Goal: Information Seeking & Learning: Learn about a topic

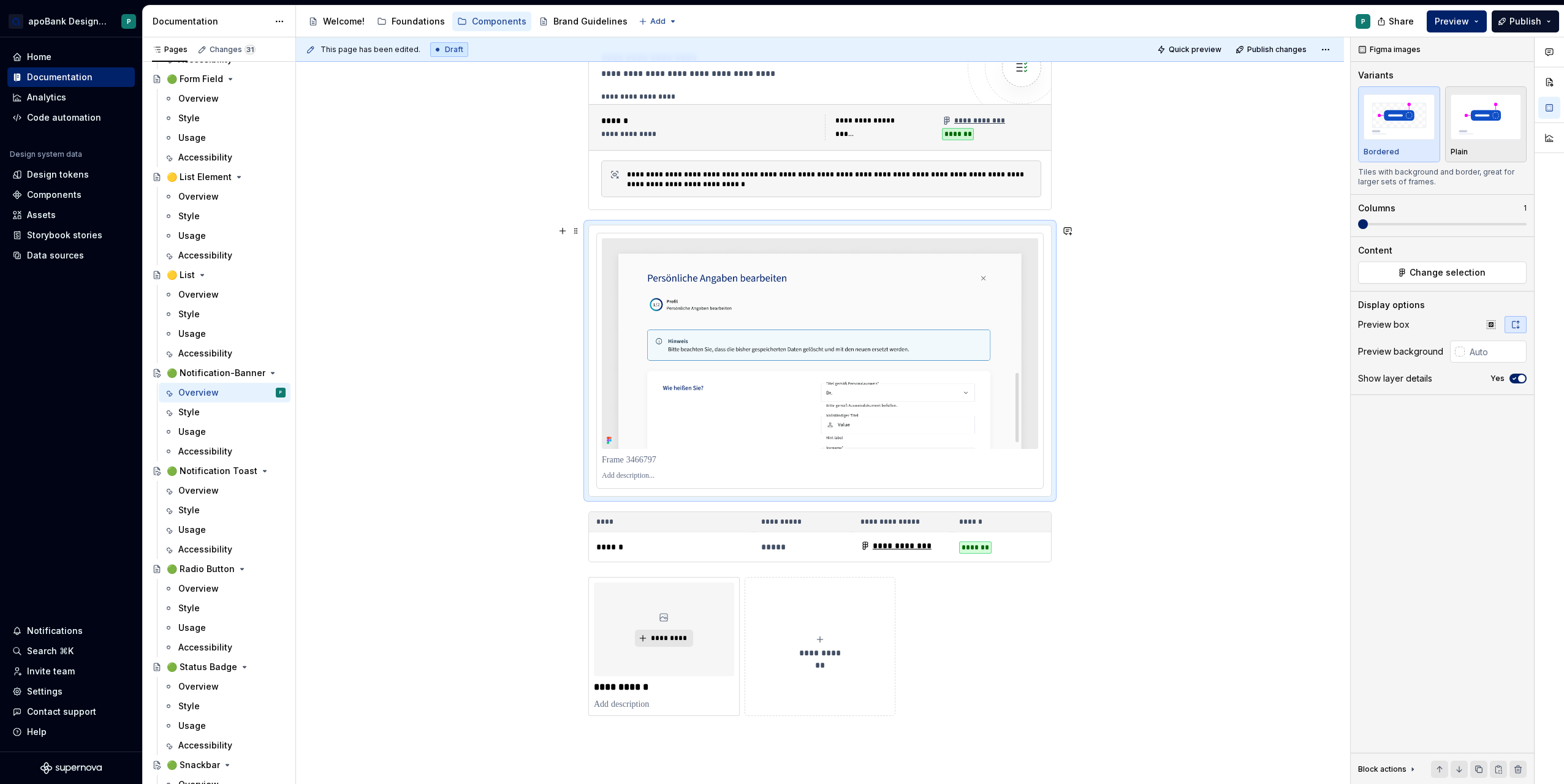
scroll to position [643, 0]
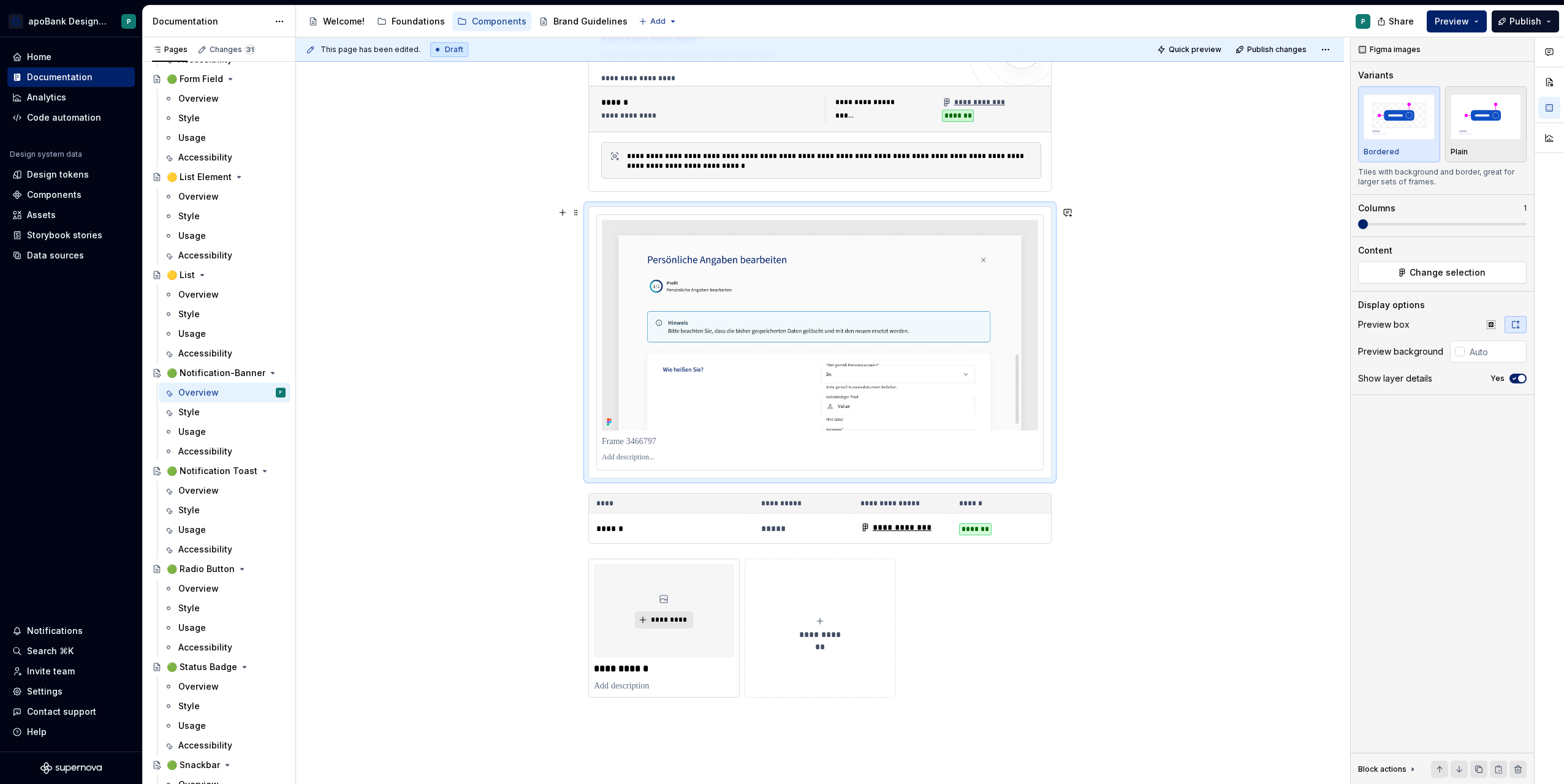
drag, startPoint x: 432, startPoint y: 354, endPoint x: 432, endPoint y: 360, distance: 6.0
click at [432, 354] on div "**********" at bounding box center [820, 265] width 1048 height 1363
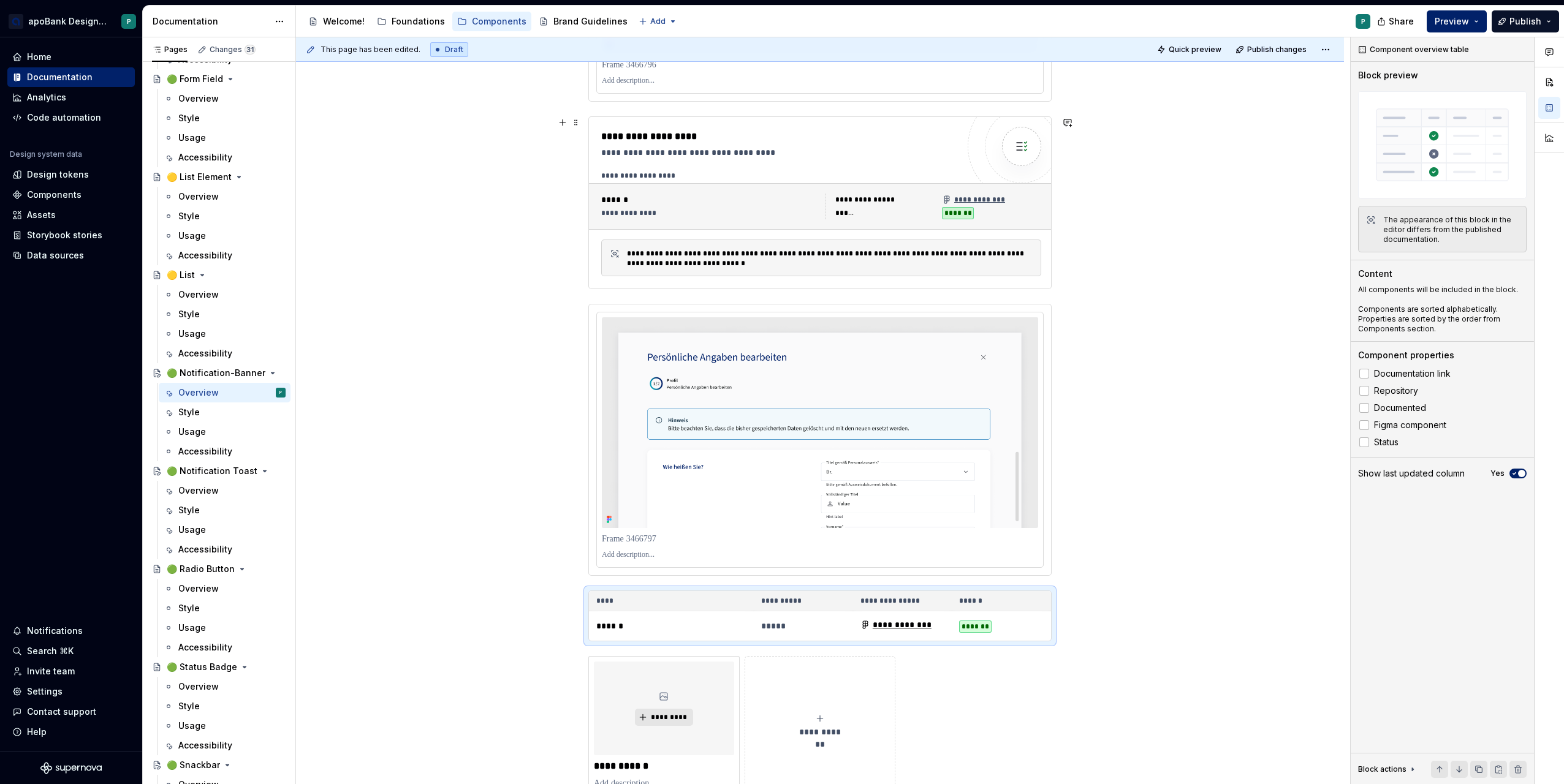
scroll to position [551, 0]
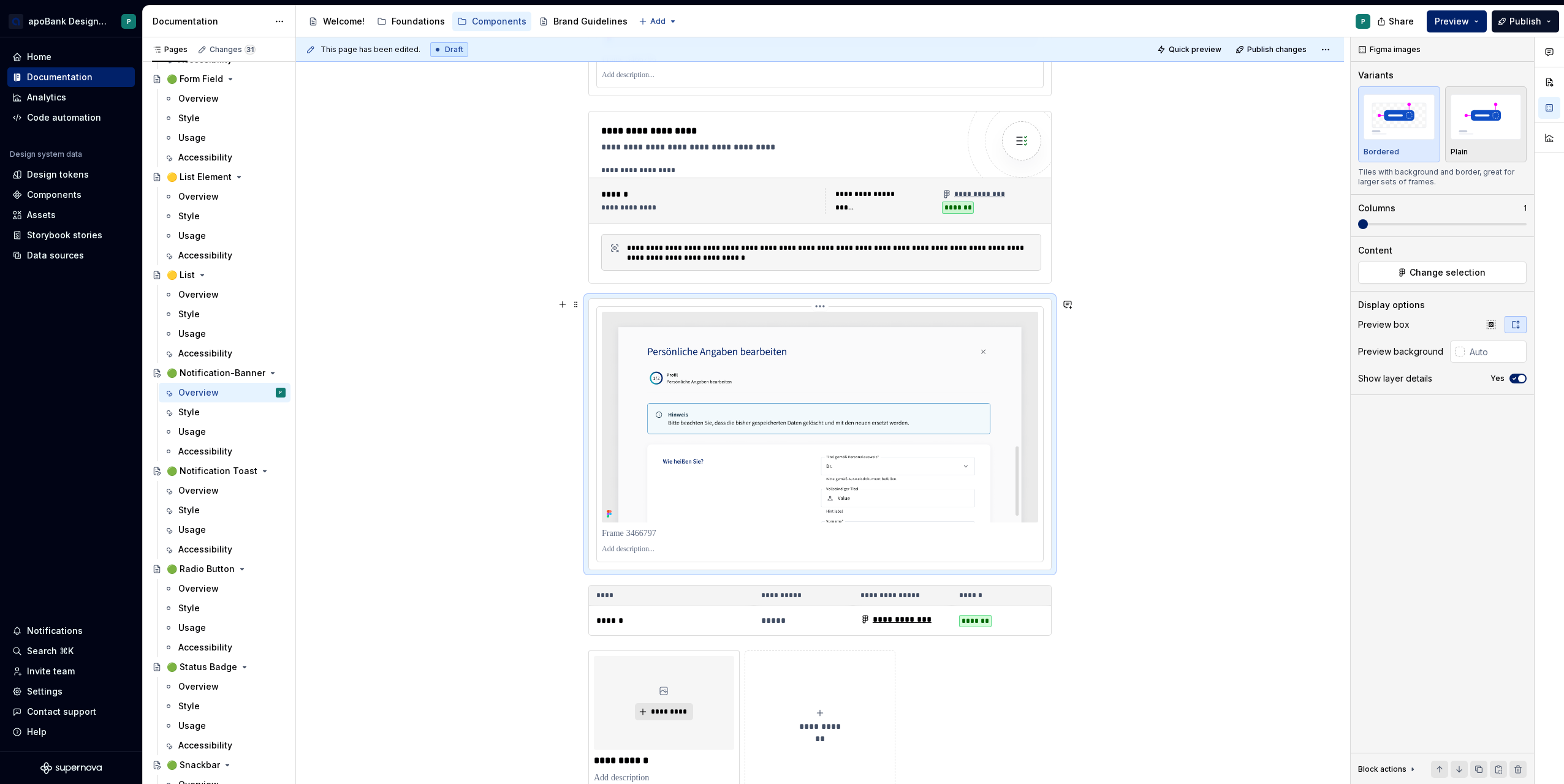
click at [763, 352] on img at bounding box center [820, 417] width 436 height 210
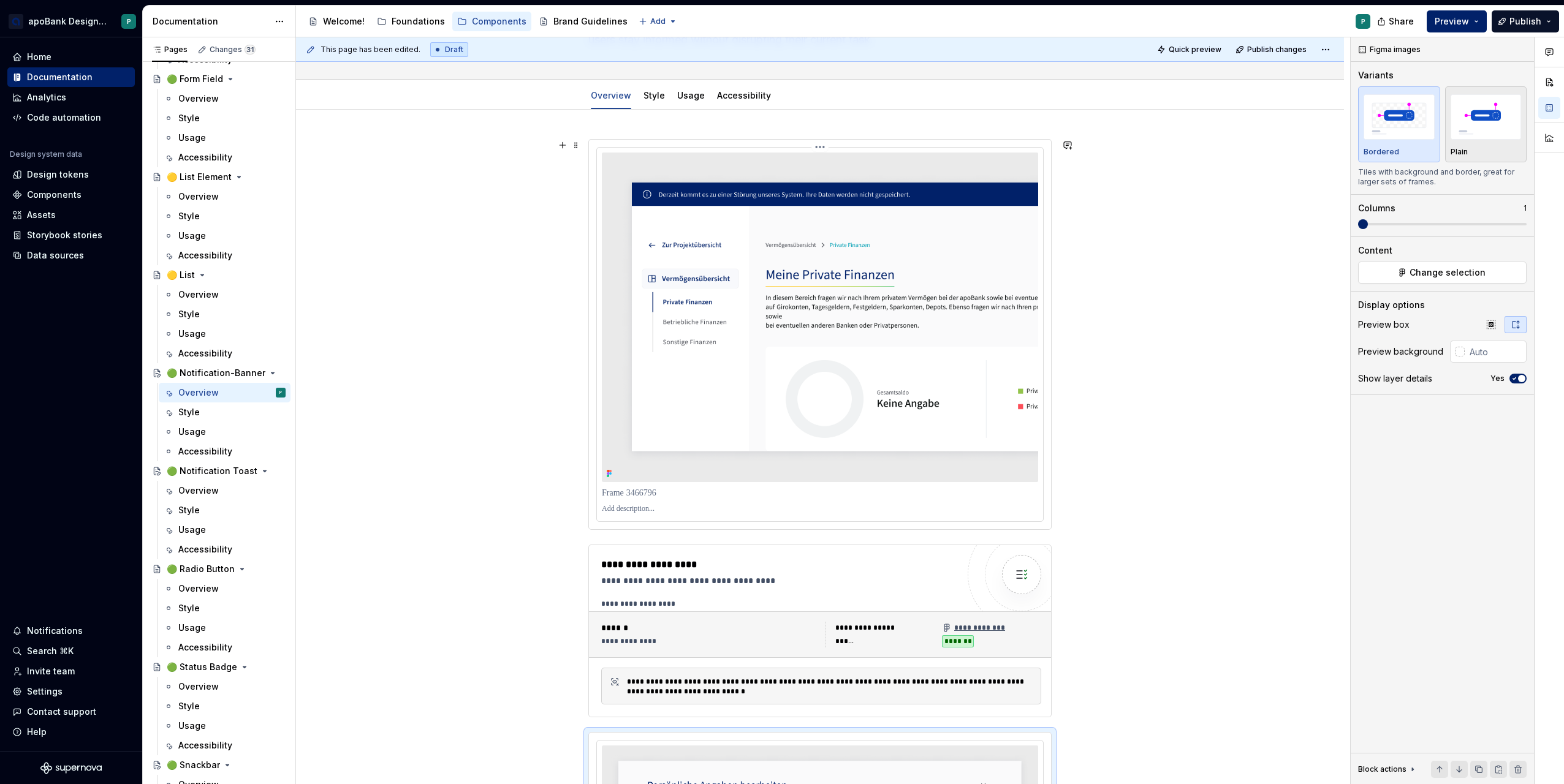
scroll to position [61, 0]
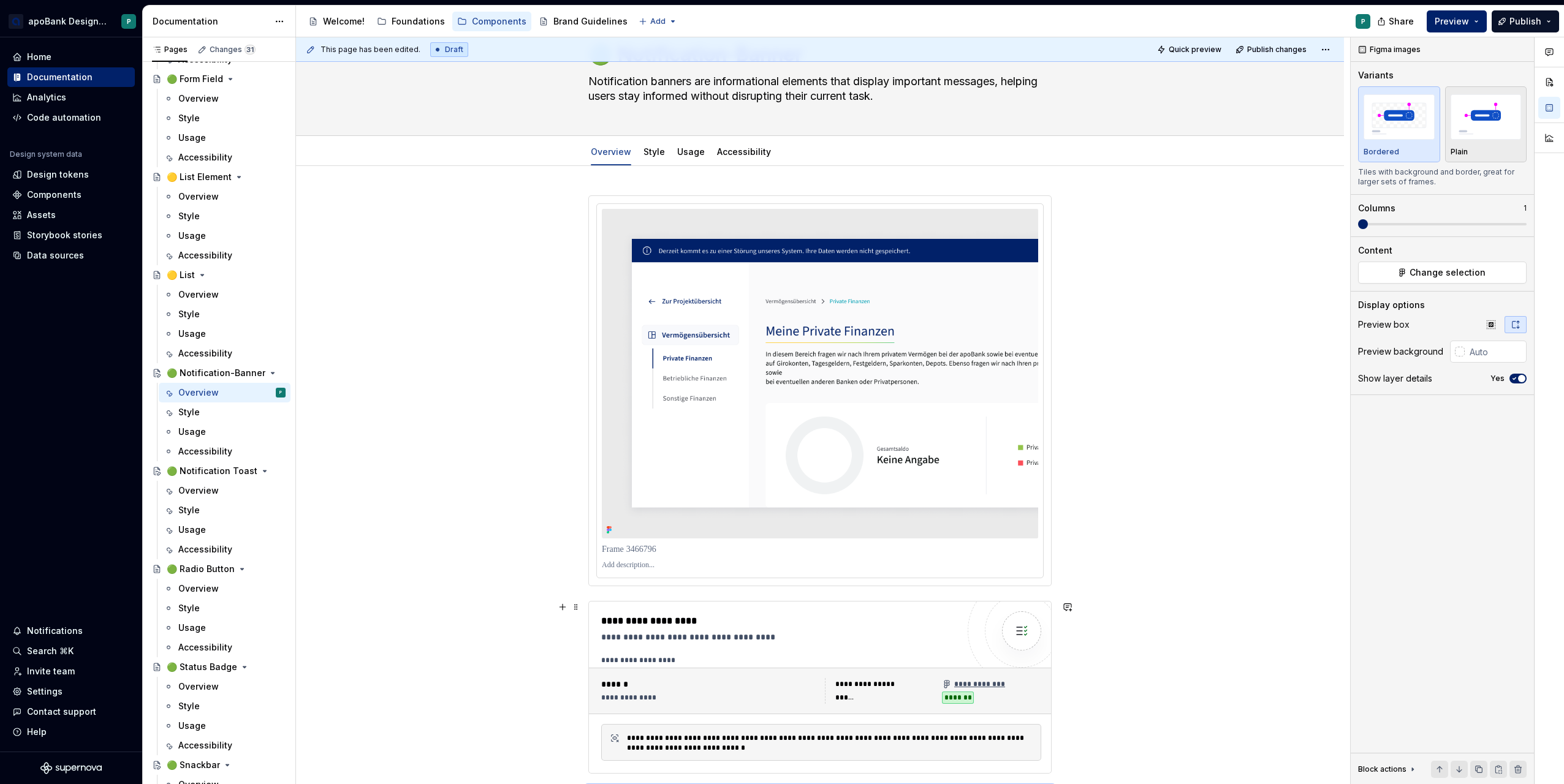
click at [810, 618] on div "**********" at bounding box center [779, 621] width 357 height 15
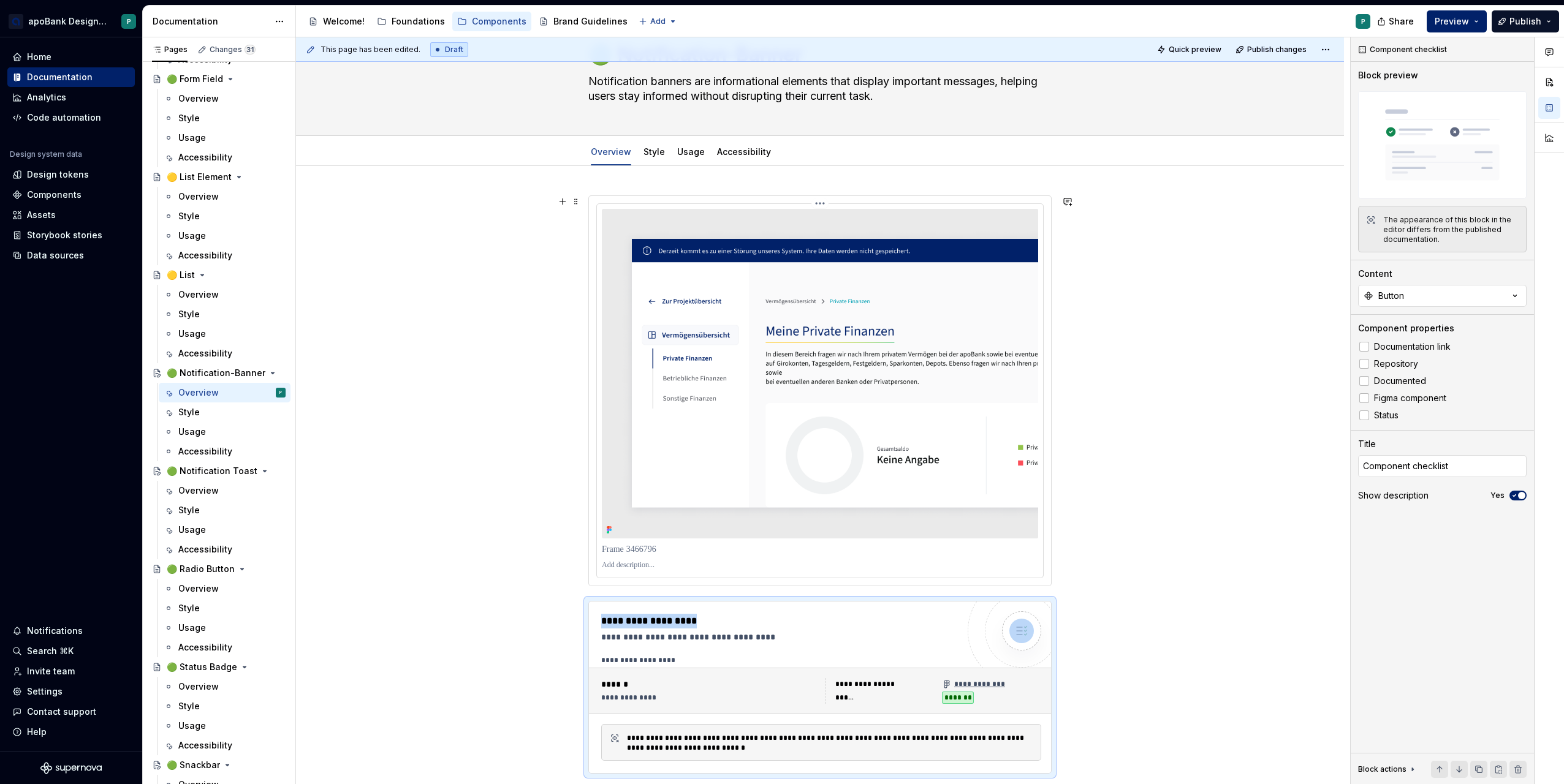
drag, startPoint x: 789, startPoint y: 602, endPoint x: 768, endPoint y: 239, distance: 363.6
click at [768, 239] on div "**********" at bounding box center [819, 737] width 463 height 1084
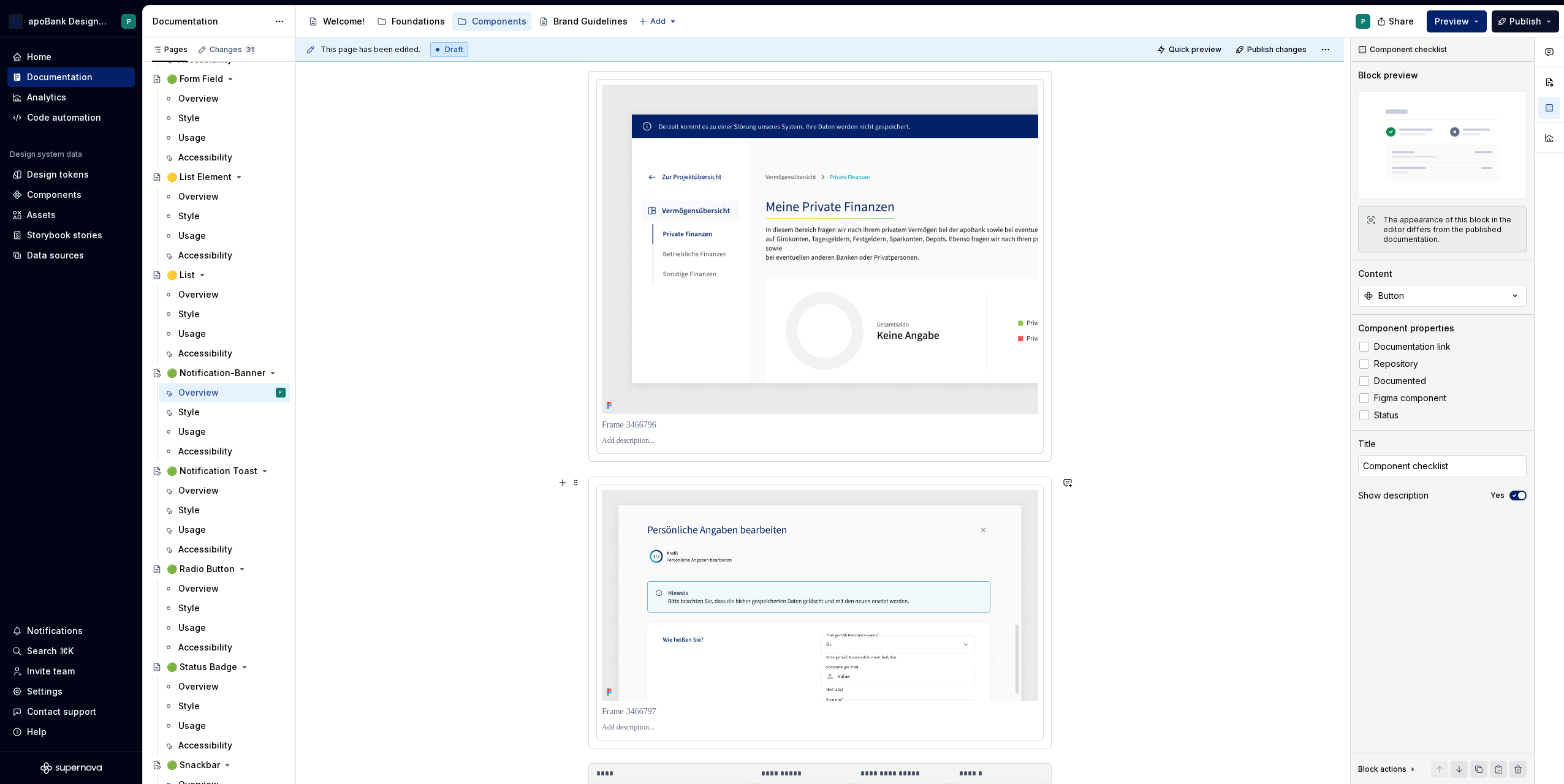
scroll to position [306, 0]
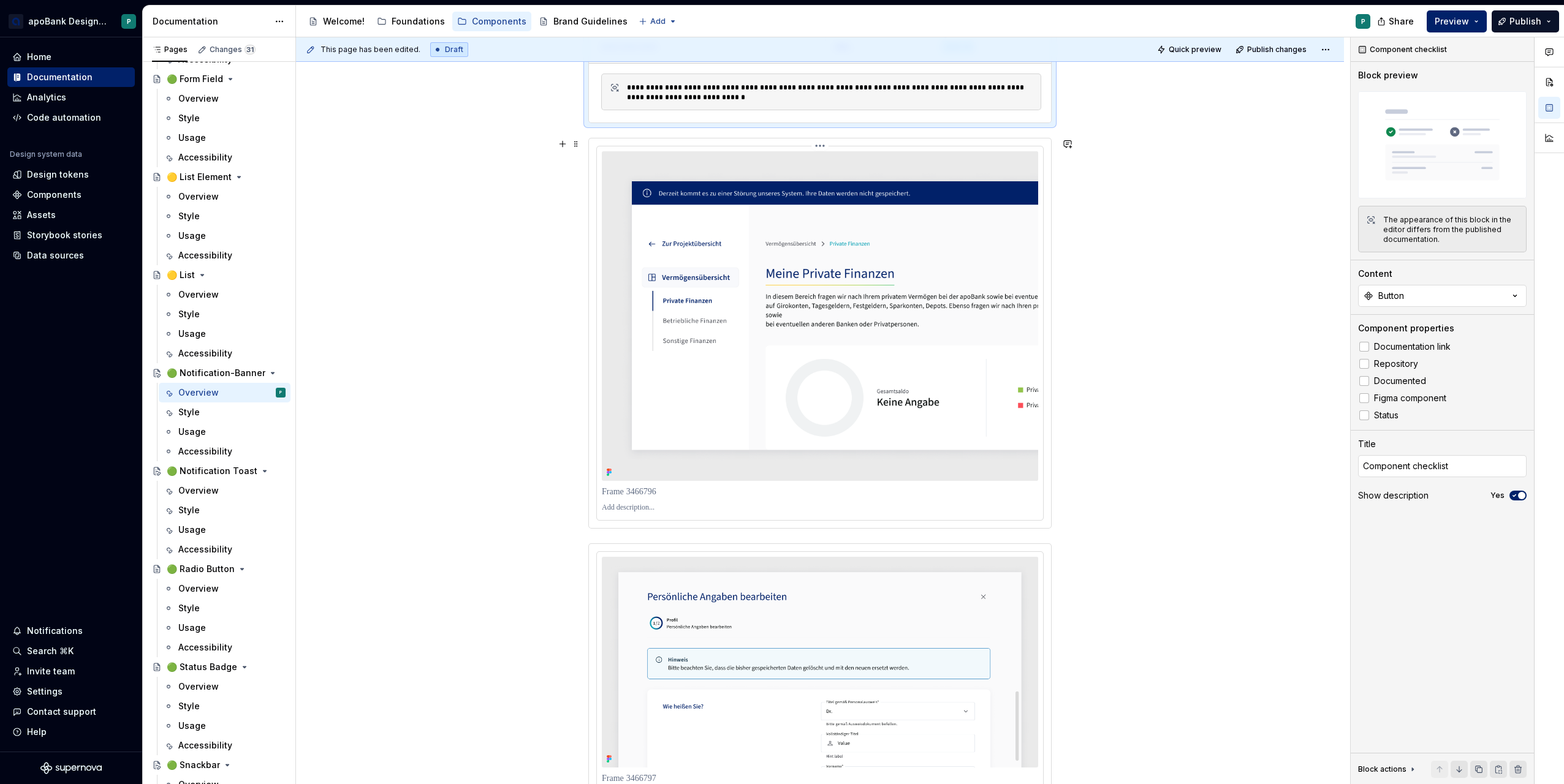
click at [733, 495] on p at bounding box center [820, 492] width 436 height 12
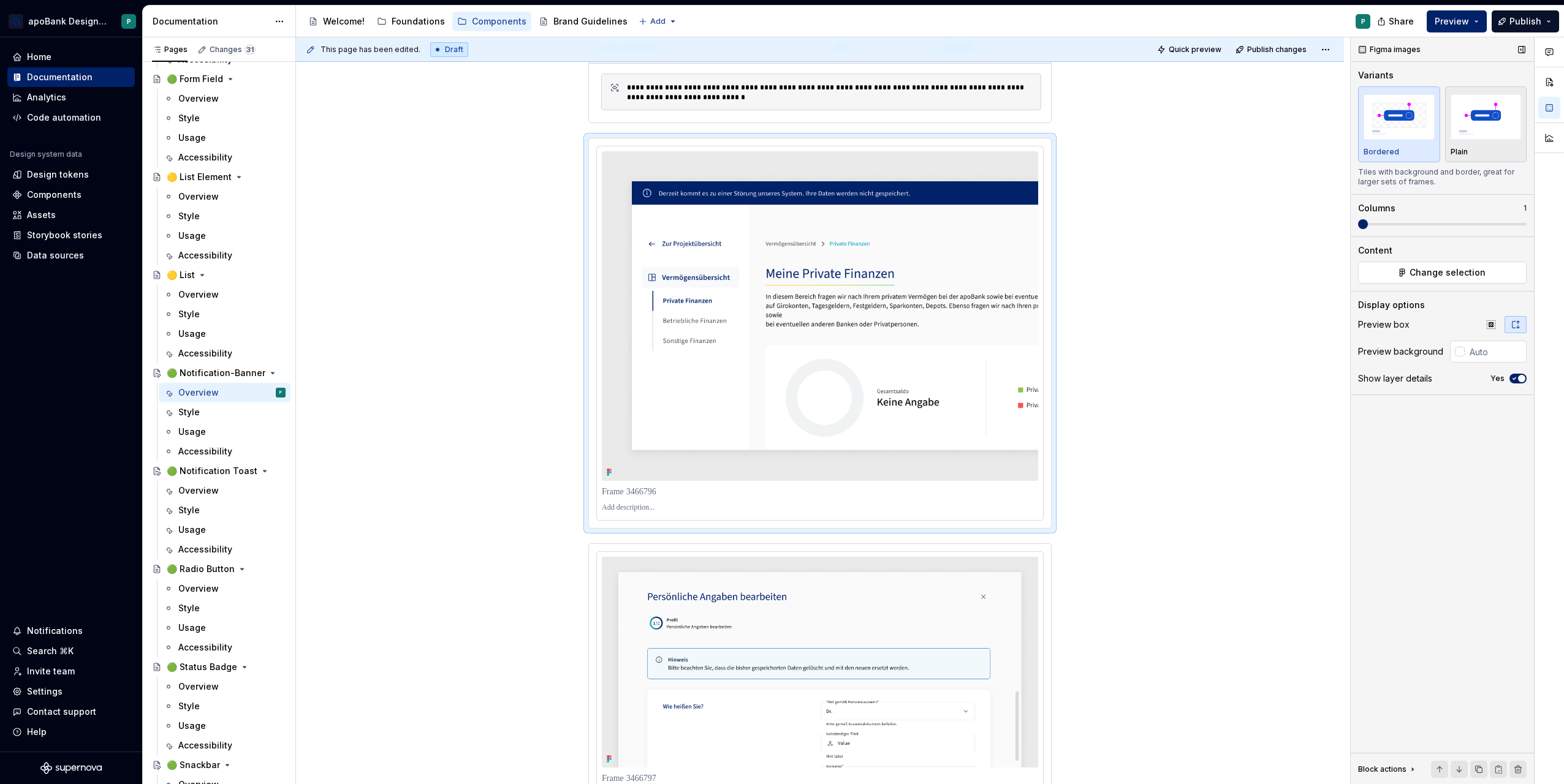
click at [1516, 375] on icon "button" at bounding box center [1514, 379] width 10 height 7
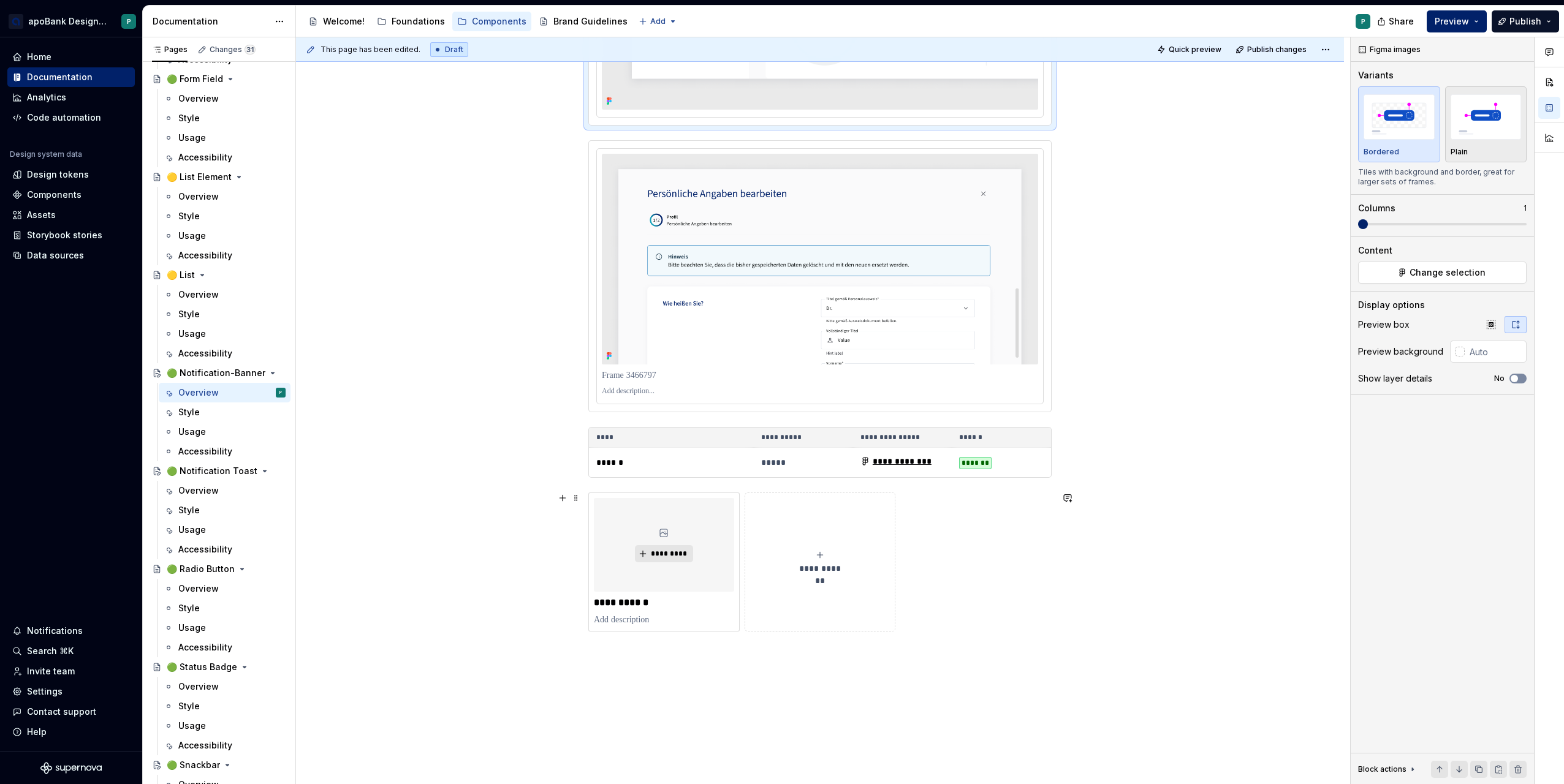
scroll to position [774, 0]
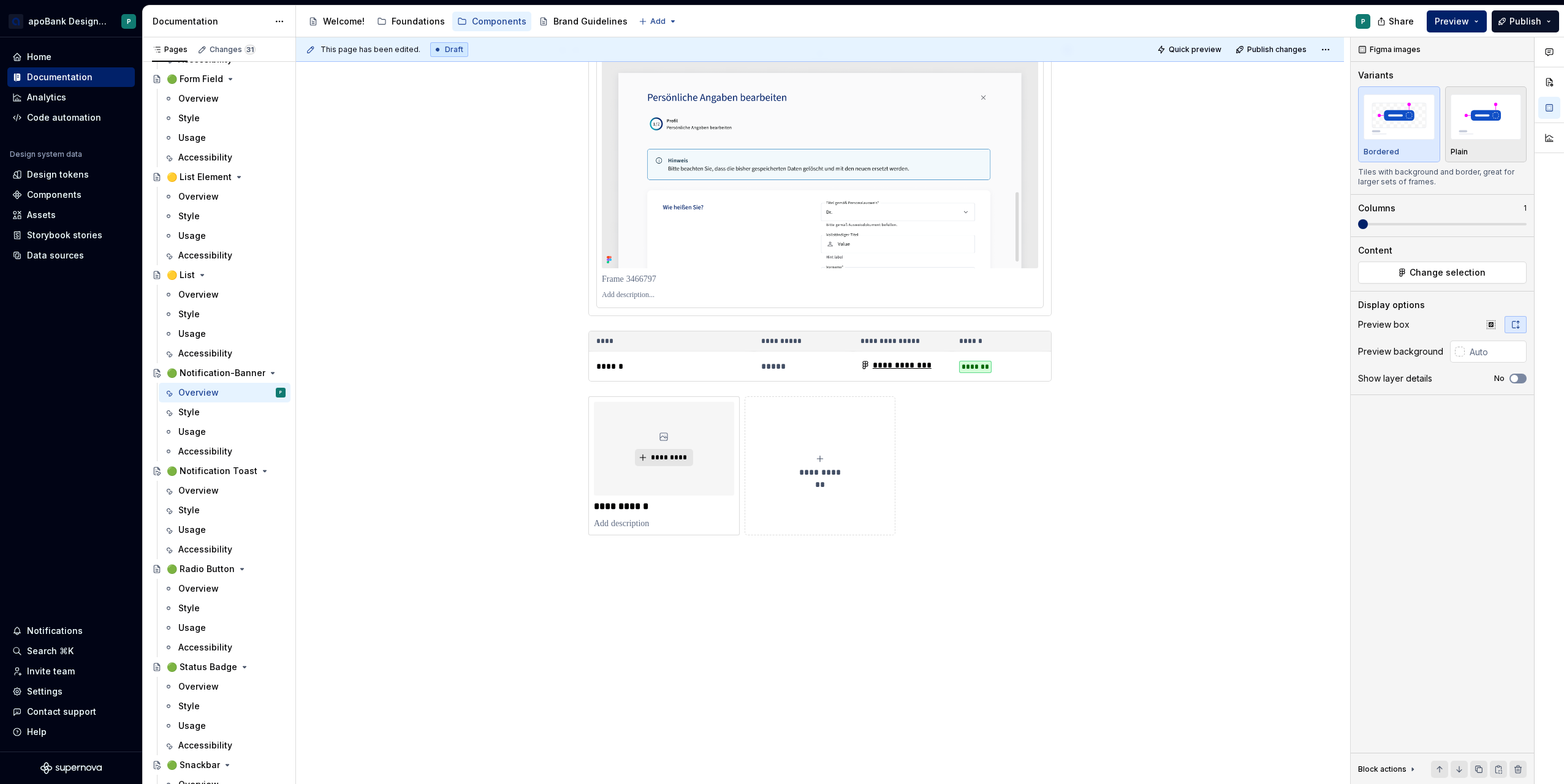
click at [887, 277] on p at bounding box center [820, 278] width 436 height 12
click at [1513, 379] on icon "button" at bounding box center [1514, 379] width 3 height 2
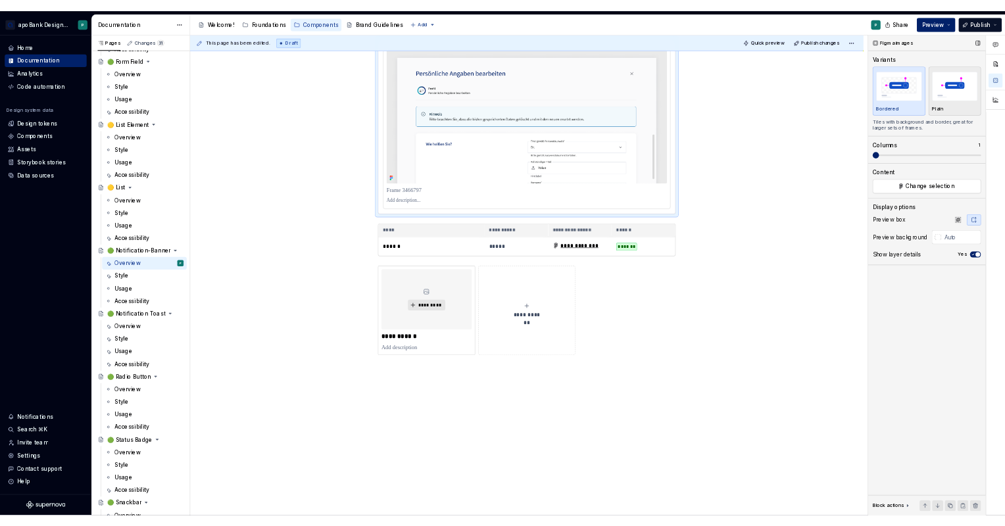
scroll to position [797, 0]
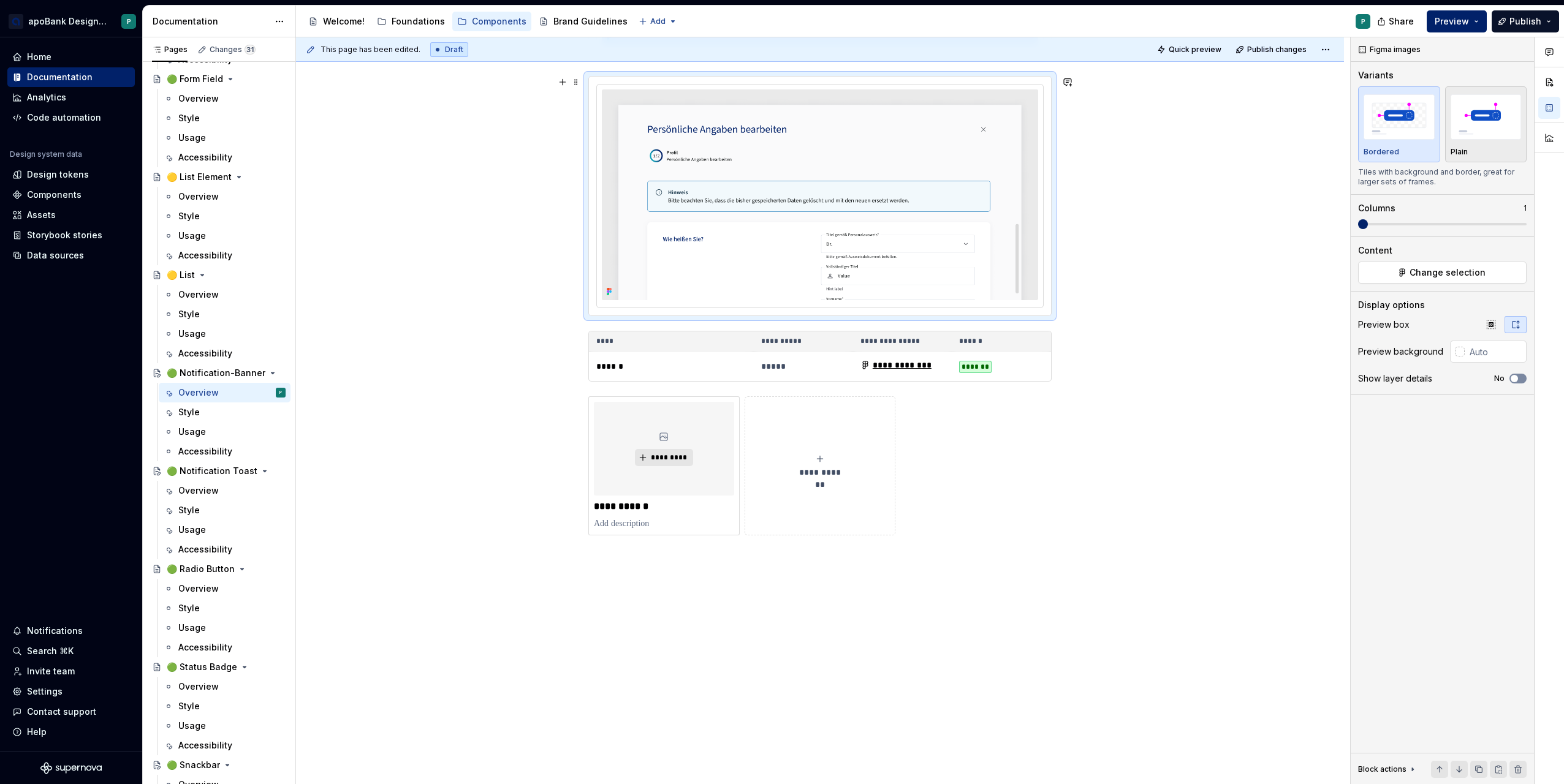
drag, startPoint x: 1120, startPoint y: 297, endPoint x: 1128, endPoint y: 242, distance: 55.6
click at [1120, 297] on div "**********" at bounding box center [820, 135] width 1048 height 1300
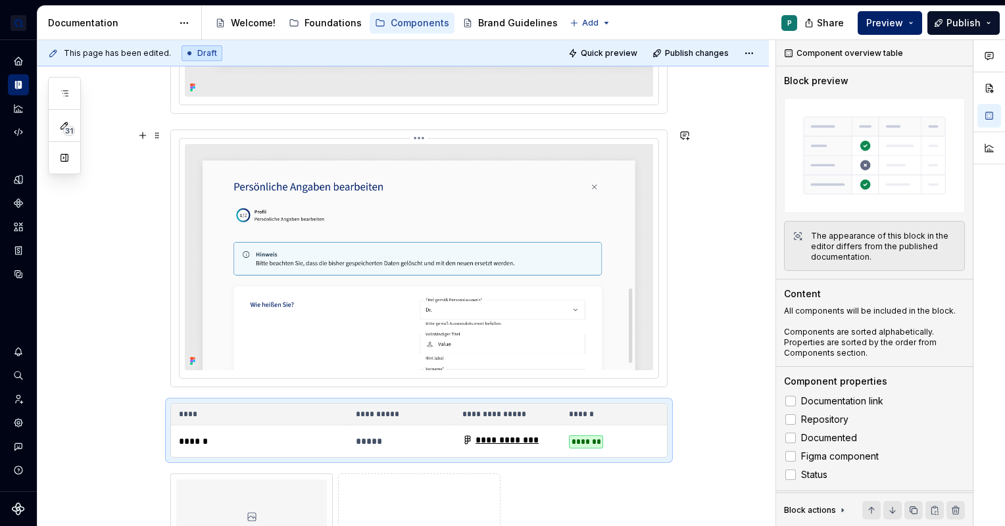
scroll to position [747, 0]
type textarea "*"
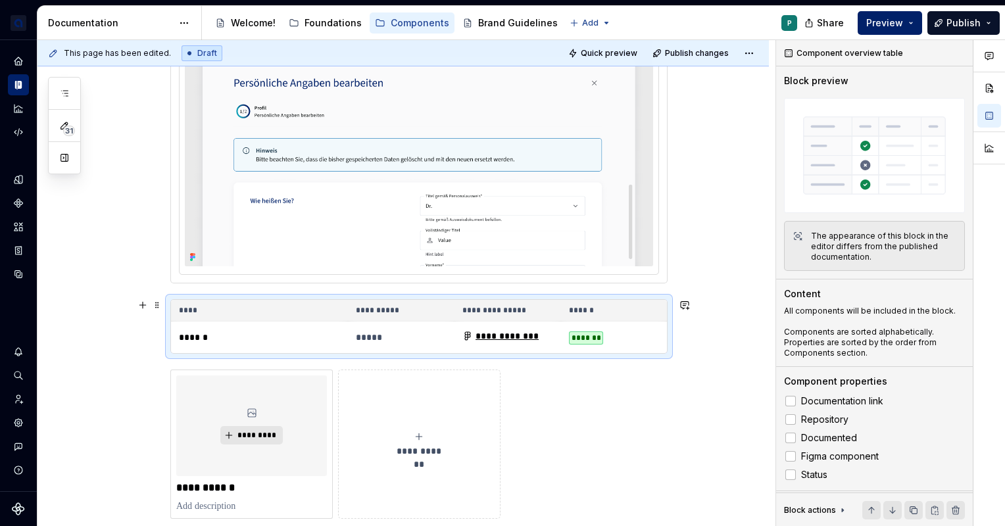
scroll to position [1016, 0]
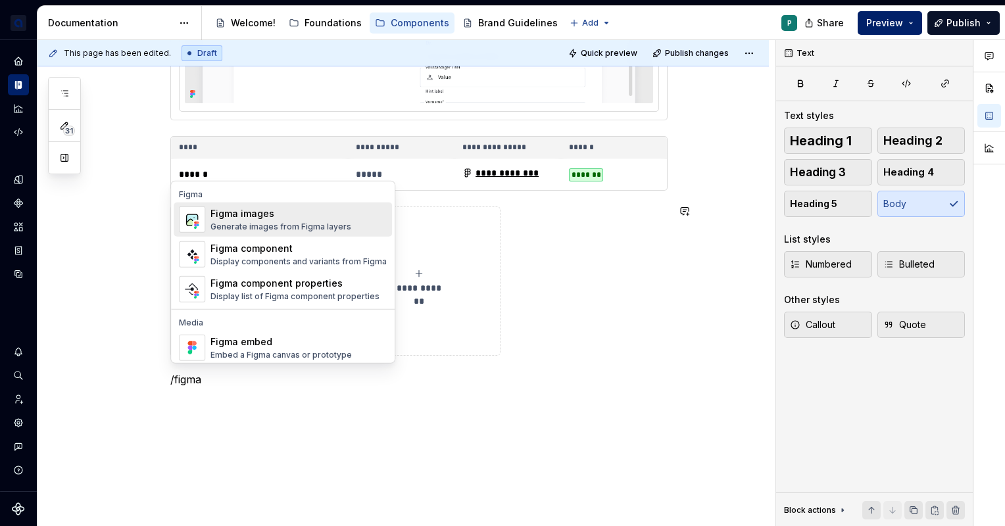
click at [271, 214] on div "Figma images" at bounding box center [280, 213] width 141 height 13
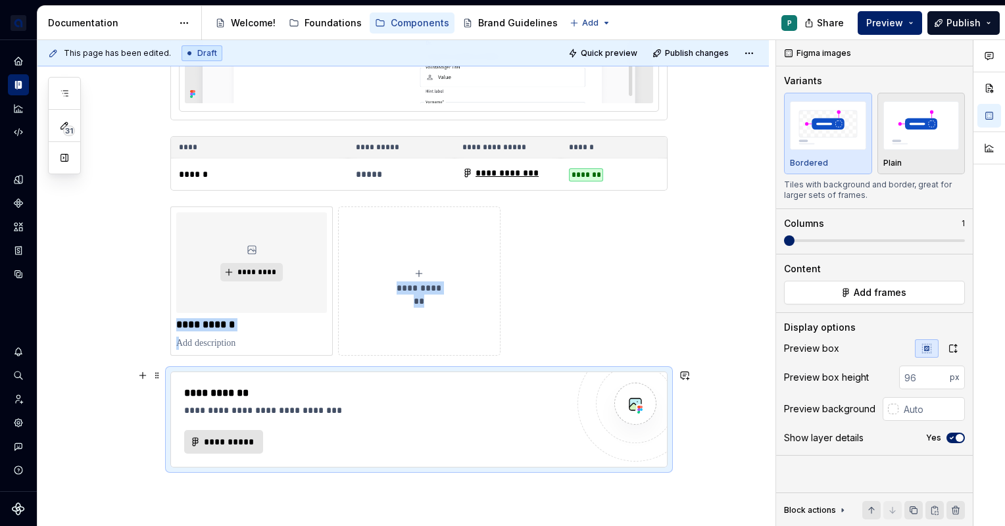
type textarea "*"
click at [236, 431] on button "**********" at bounding box center [223, 442] width 79 height 24
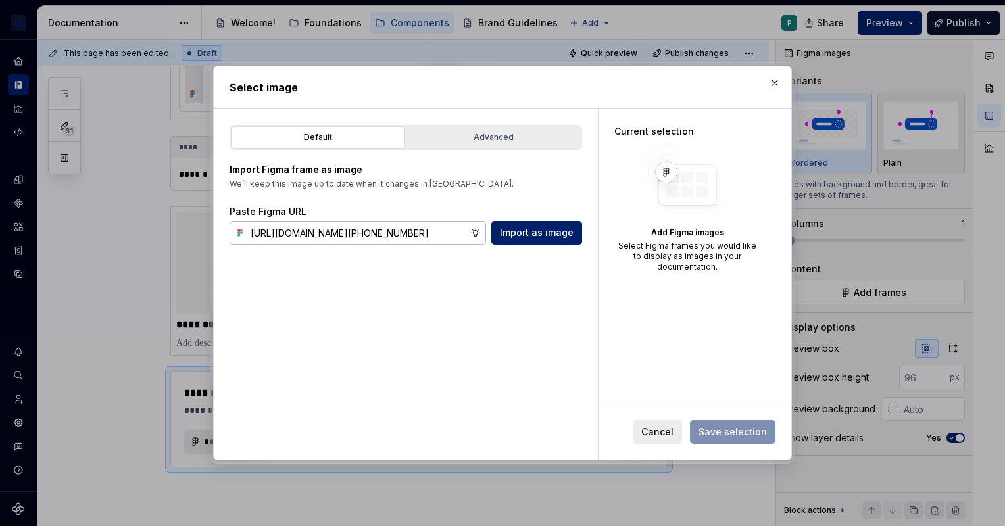
scroll to position [0, 562]
type input "[URL][DOMAIN_NAME][PHONE_NUMBER]"
click at [557, 236] on span "Import as image" at bounding box center [537, 232] width 74 height 13
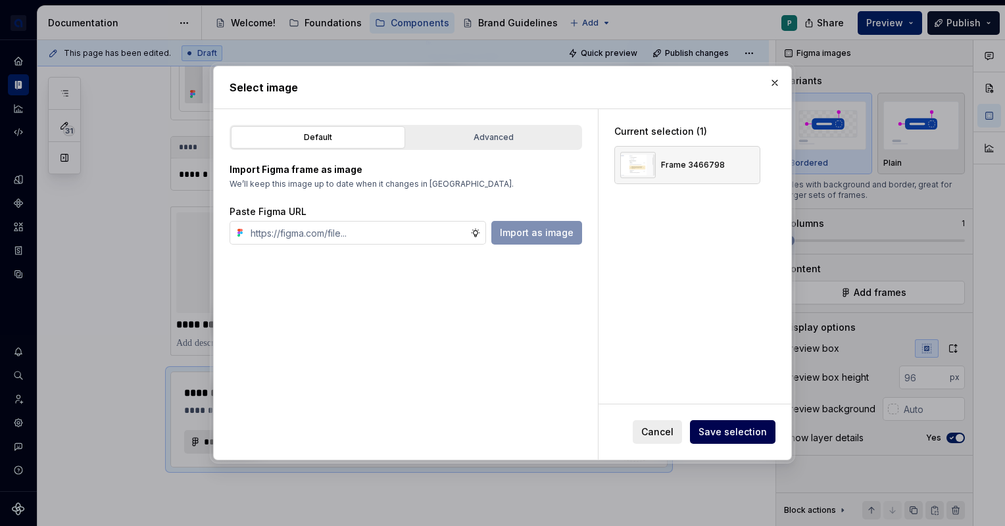
click at [729, 425] on button "Save selection" at bounding box center [733, 432] width 86 height 24
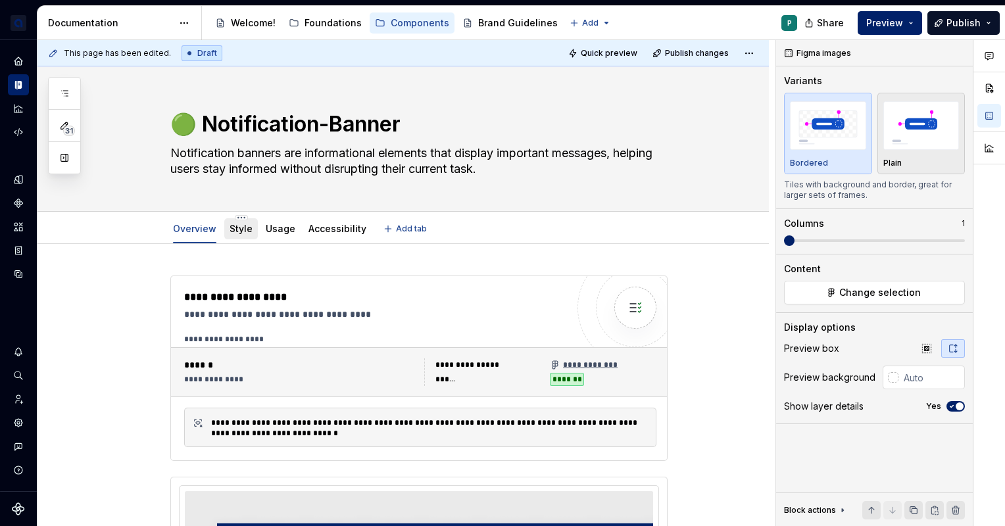
click at [239, 230] on link "Style" at bounding box center [241, 228] width 23 height 11
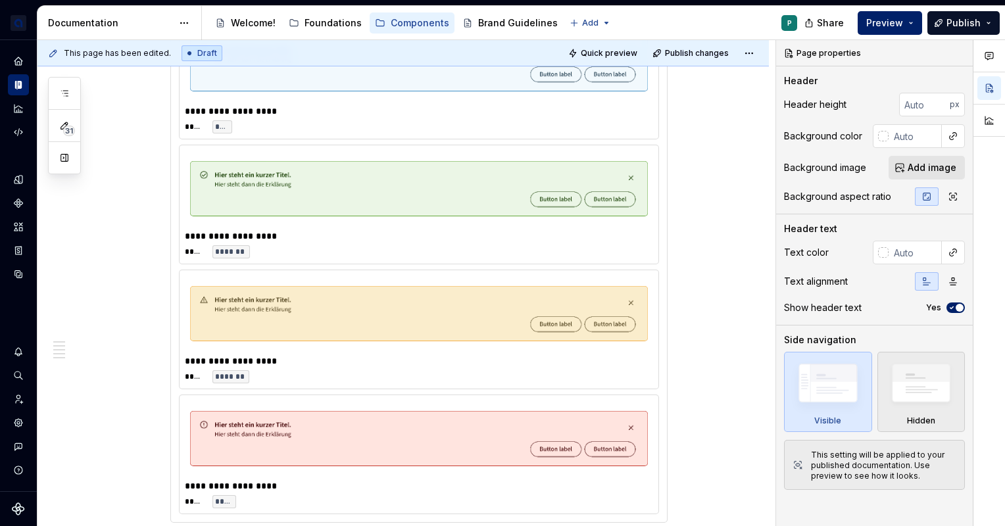
scroll to position [2299, 0]
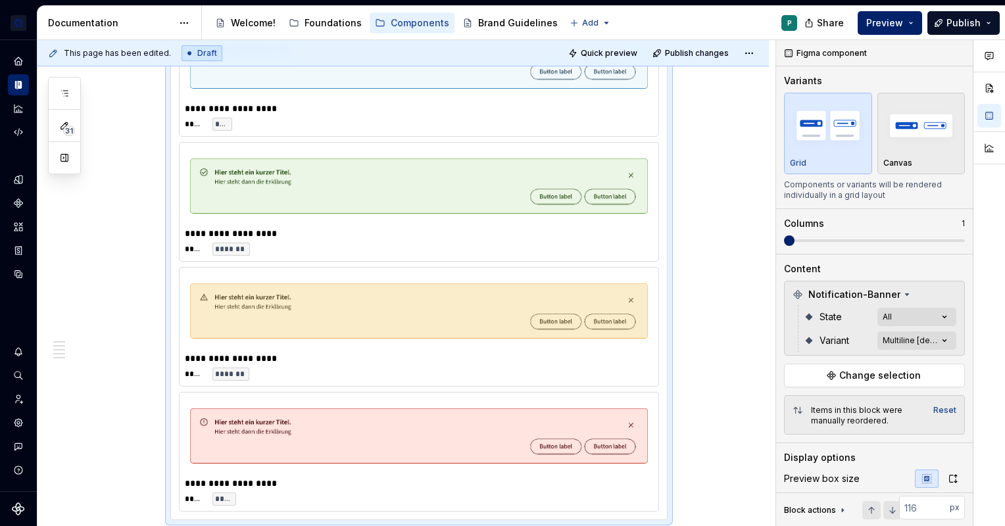
click at [558, 303] on img at bounding box center [419, 311] width 458 height 66
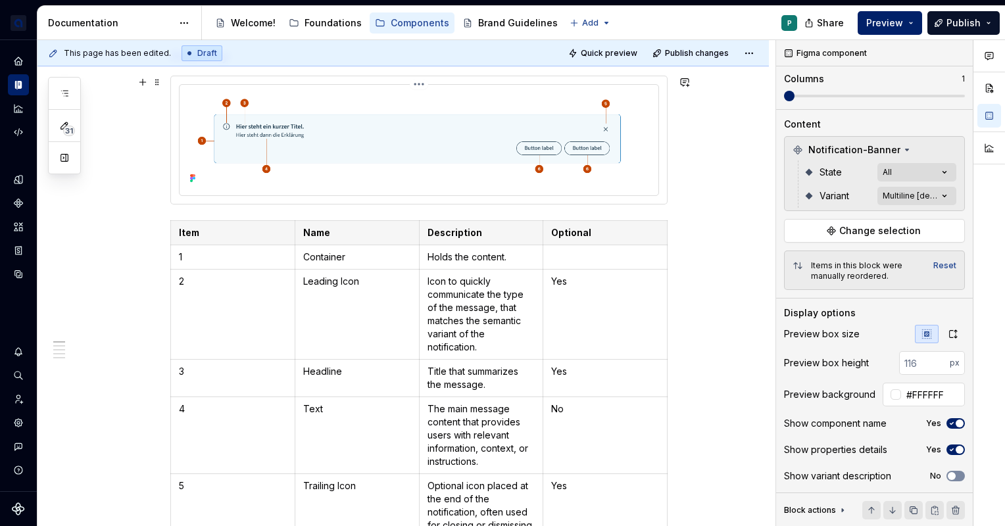
scroll to position [0, 0]
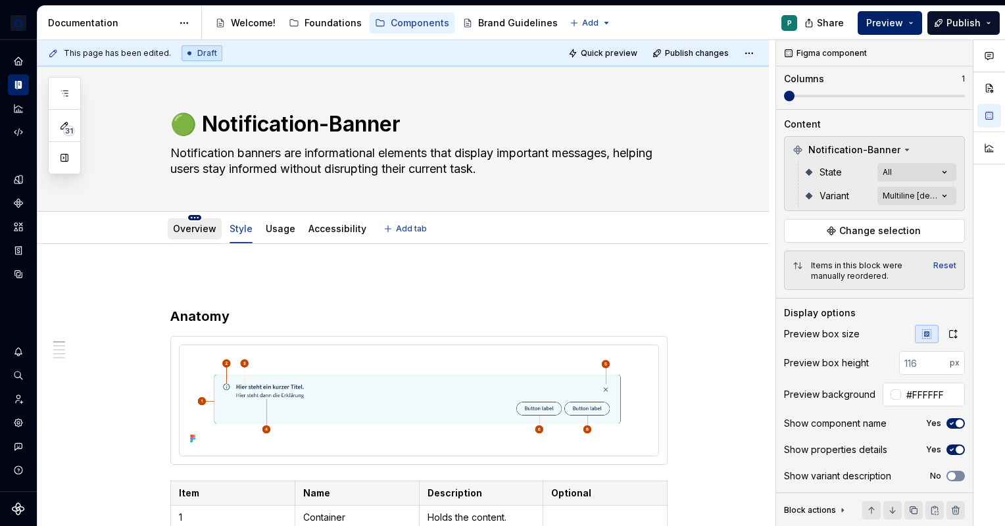
click at [195, 220] on html "apoBank Designsystem P Design system data Documentation Accessibility guide for…" at bounding box center [502, 263] width 1005 height 526
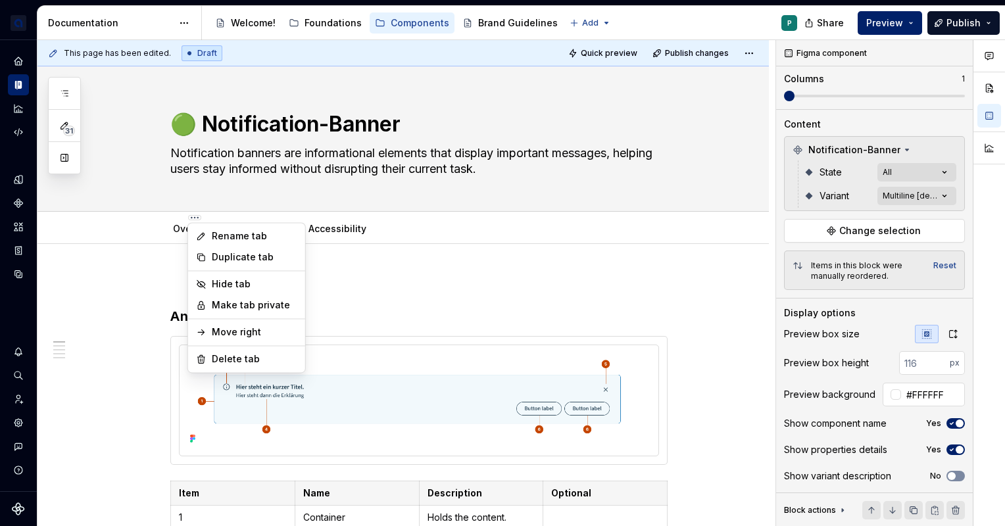
click at [162, 216] on html "apoBank Designsystem P Design system data Documentation Accessibility guide for…" at bounding box center [502, 263] width 1005 height 526
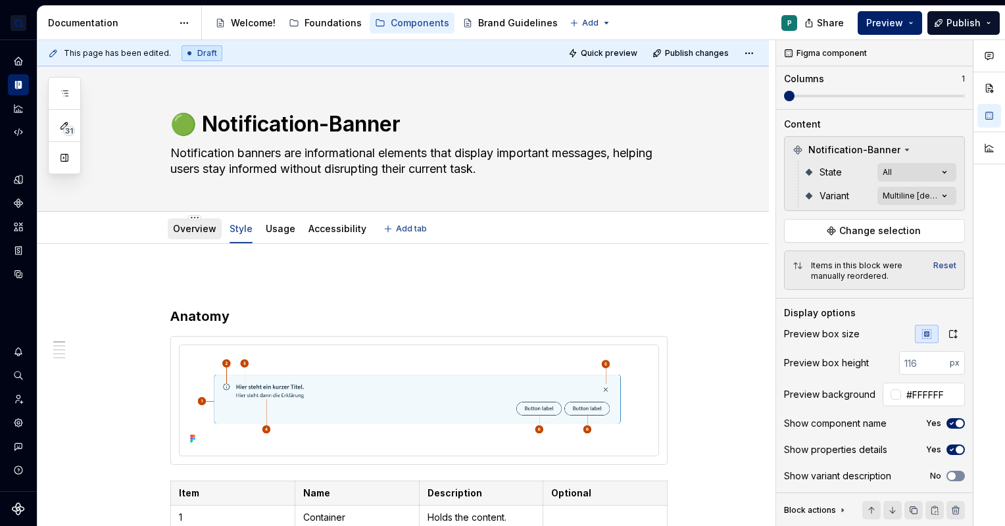
click at [185, 228] on link "Overview" at bounding box center [194, 228] width 43 height 11
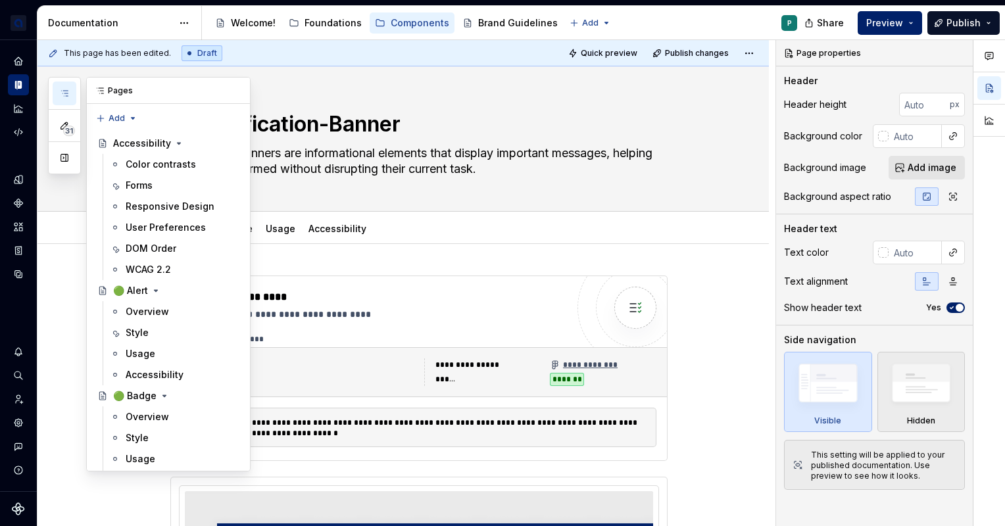
click at [62, 93] on icon "button" at bounding box center [64, 93] width 11 height 11
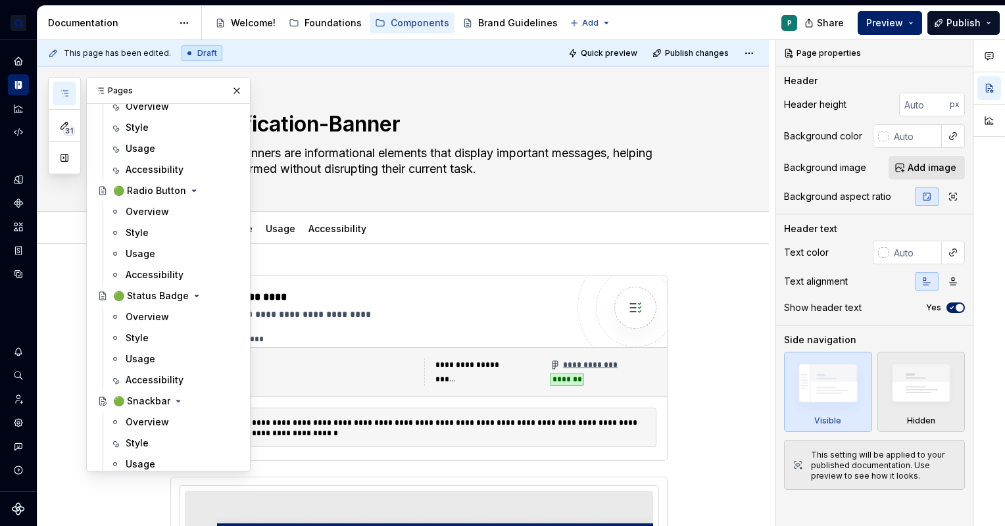
scroll to position [2065, 0]
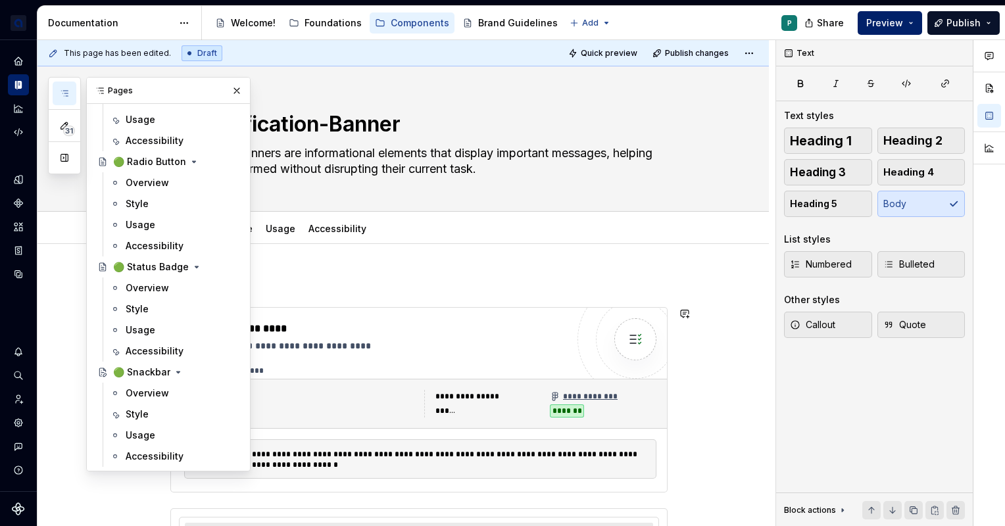
click at [255, 493] on div "**********" at bounding box center [418, 399] width 497 height 185
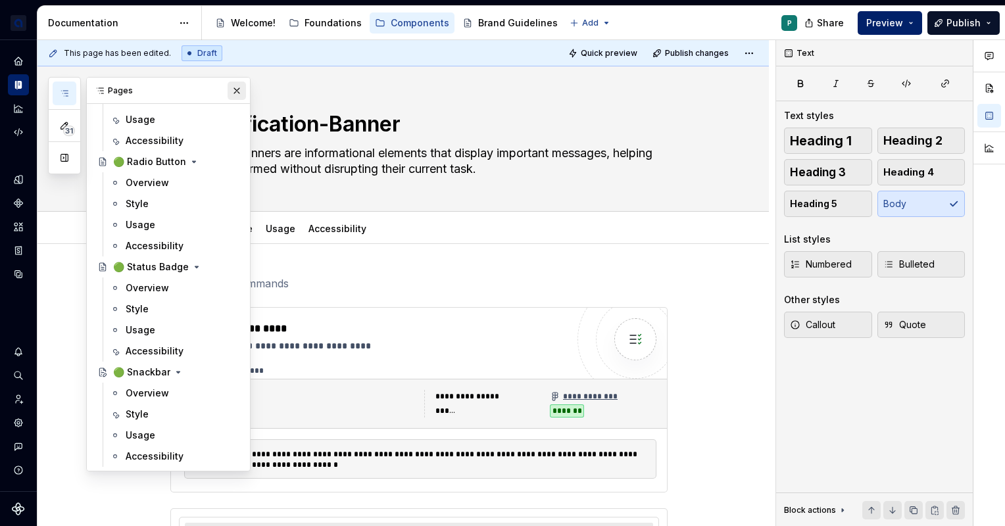
click at [228, 86] on button "button" at bounding box center [237, 91] width 18 height 18
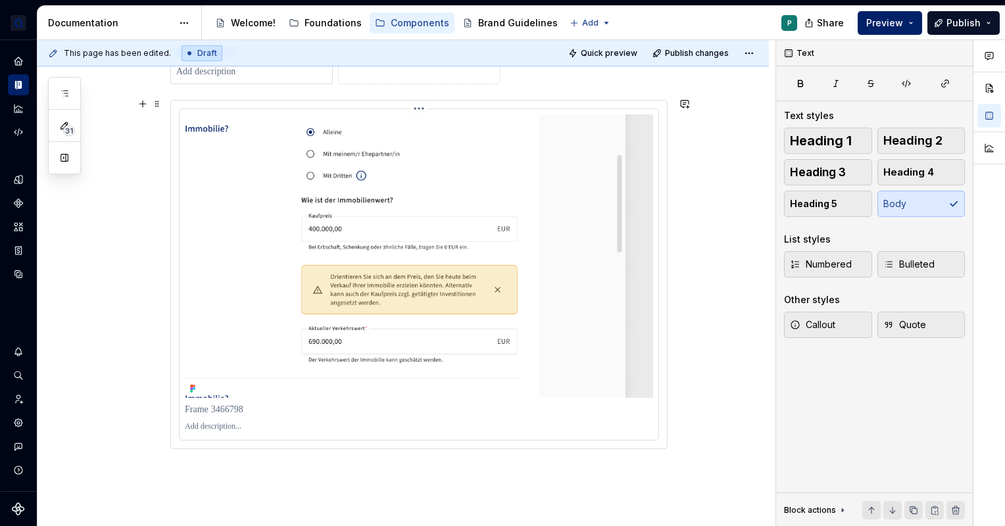
scroll to position [1270, 0]
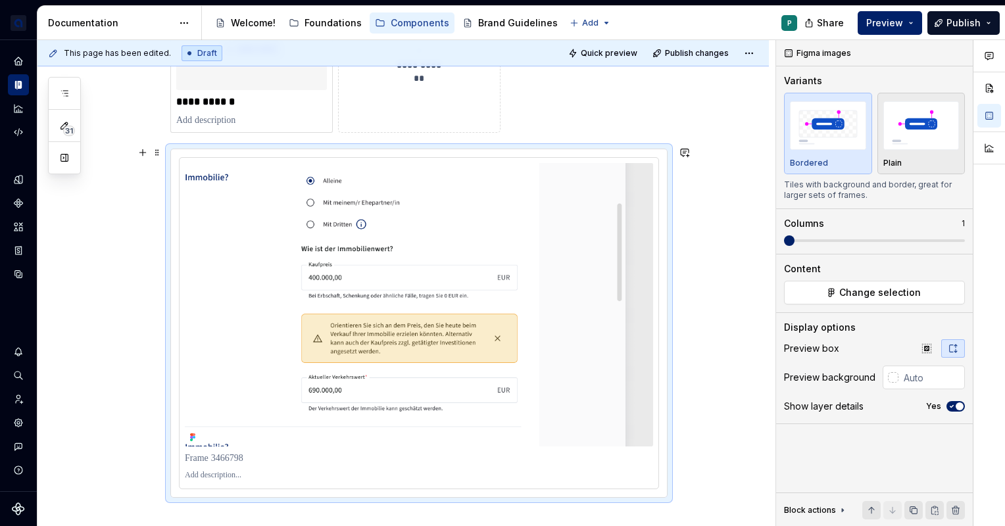
click at [572, 151] on div at bounding box center [419, 323] width 496 height 348
click at [958, 404] on span "button" at bounding box center [960, 407] width 8 height 8
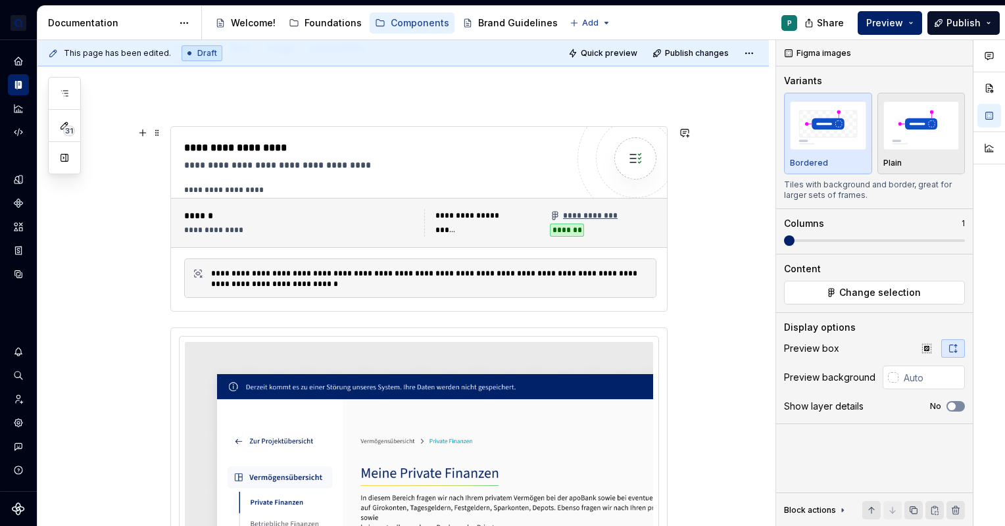
scroll to position [0, 0]
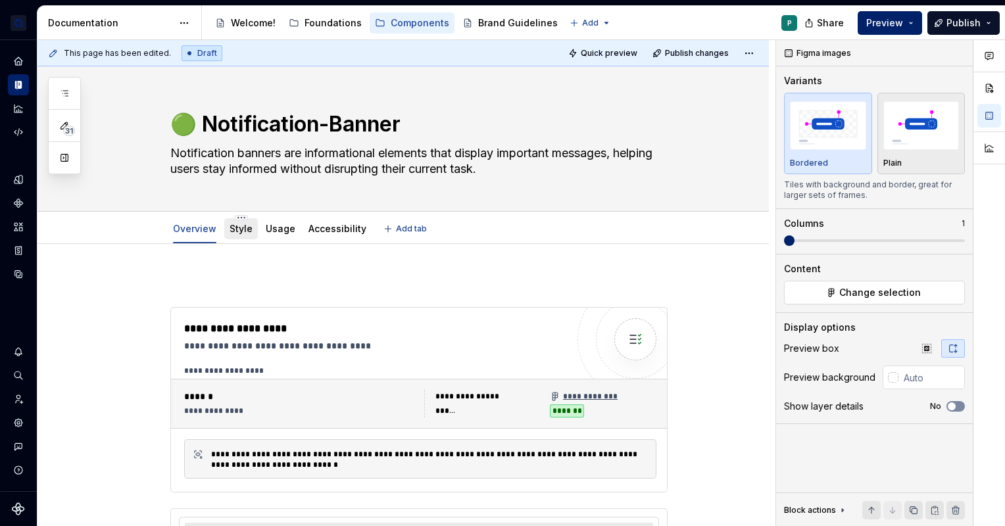
click at [245, 235] on div "Style" at bounding box center [241, 229] width 23 height 16
click at [237, 236] on div "Style" at bounding box center [241, 229] width 23 height 16
click at [234, 227] on link "Style" at bounding box center [241, 228] width 23 height 11
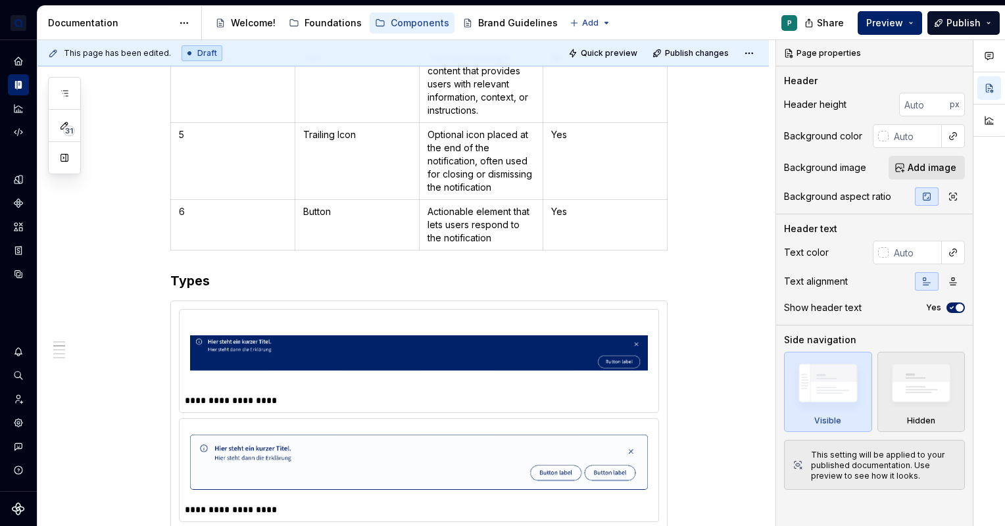
scroll to position [609, 0]
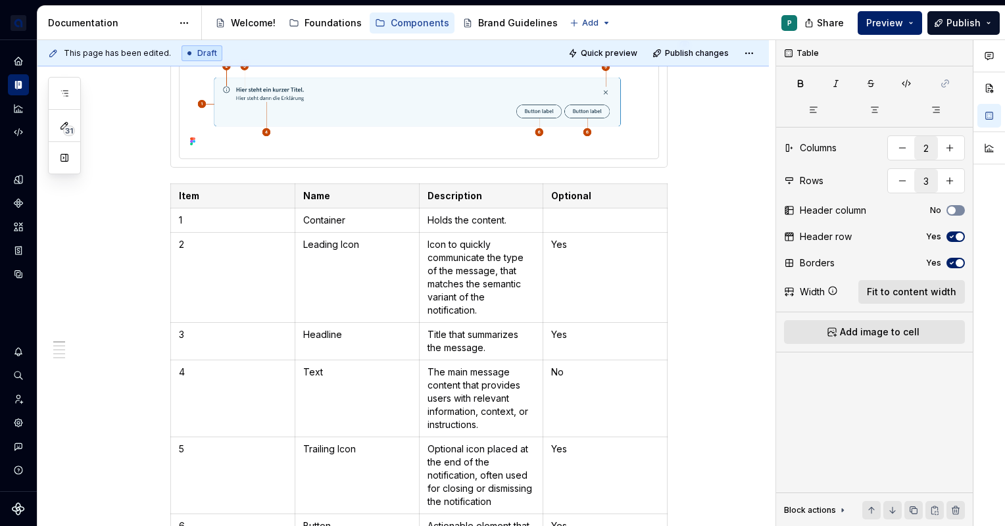
scroll to position [0, 0]
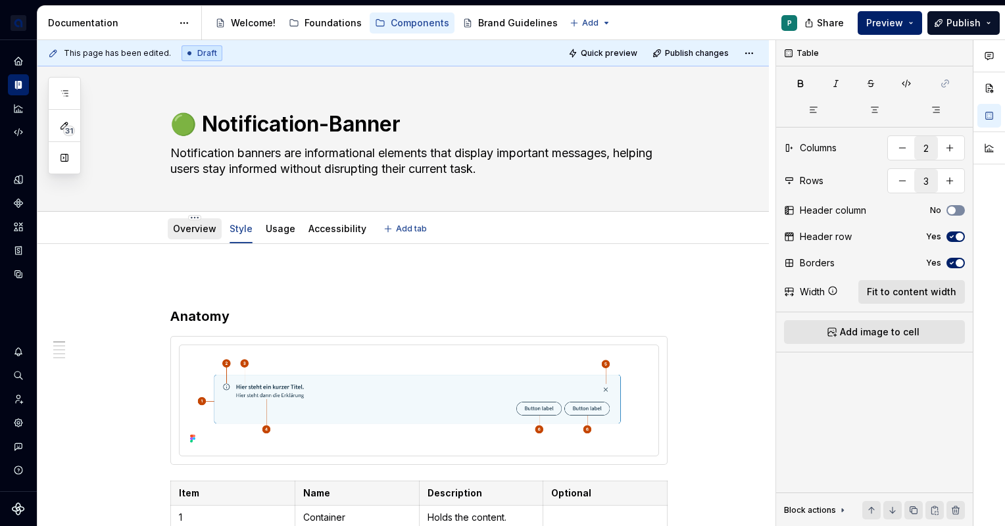
click at [193, 232] on link "Overview" at bounding box center [194, 228] width 43 height 11
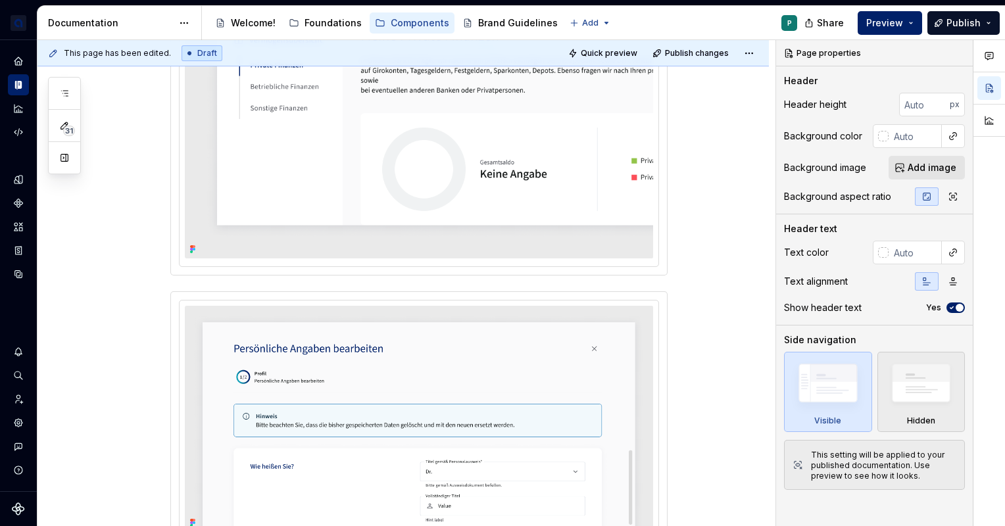
scroll to position [651, 0]
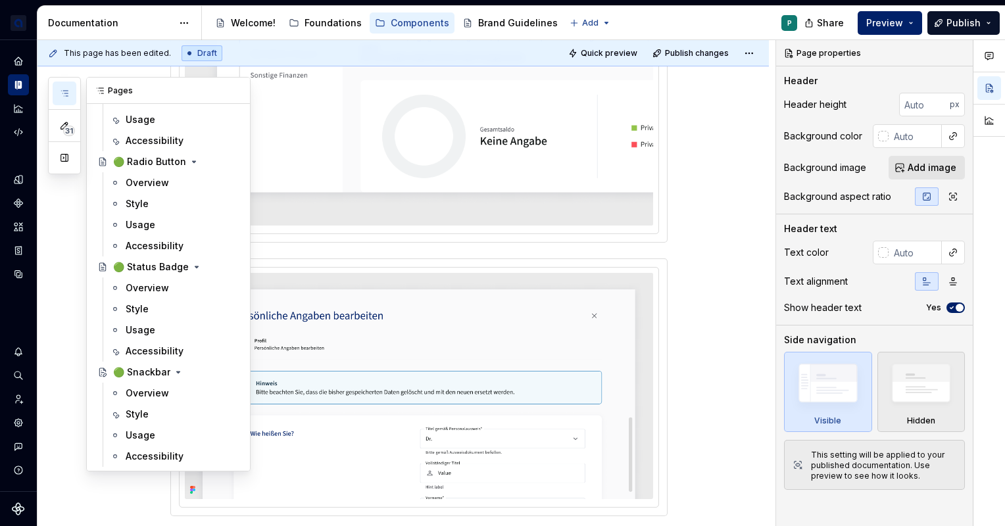
click at [70, 93] on button "button" at bounding box center [65, 94] width 24 height 24
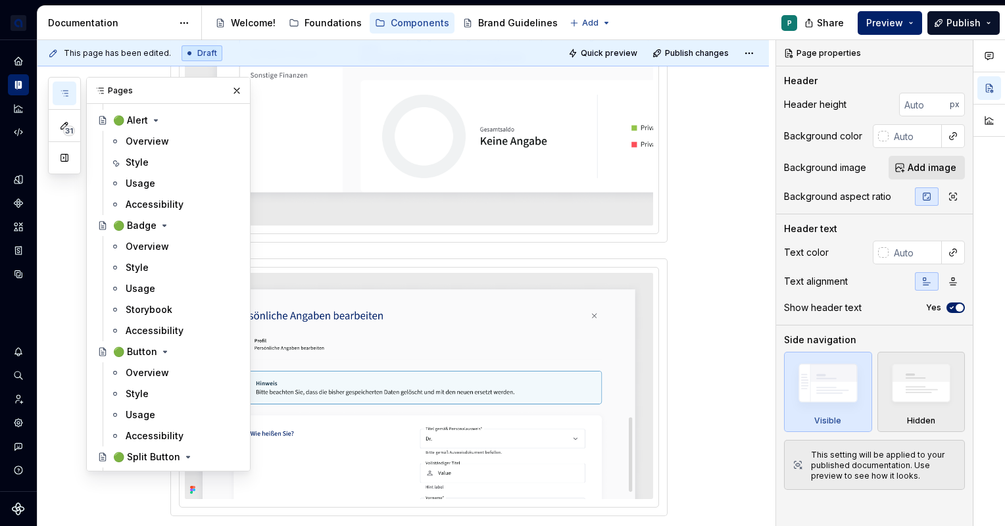
scroll to position [0, 0]
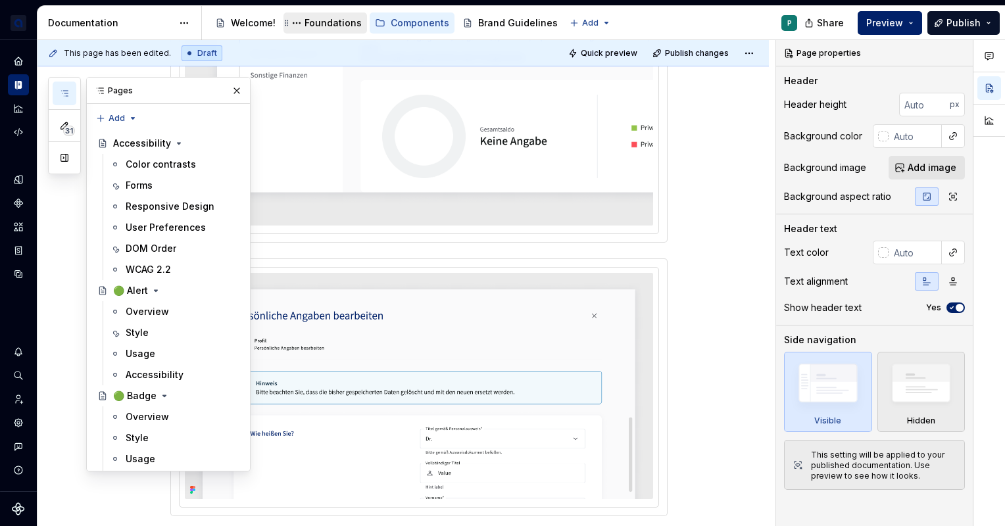
click at [335, 24] on div "Foundations" at bounding box center [333, 22] width 57 height 13
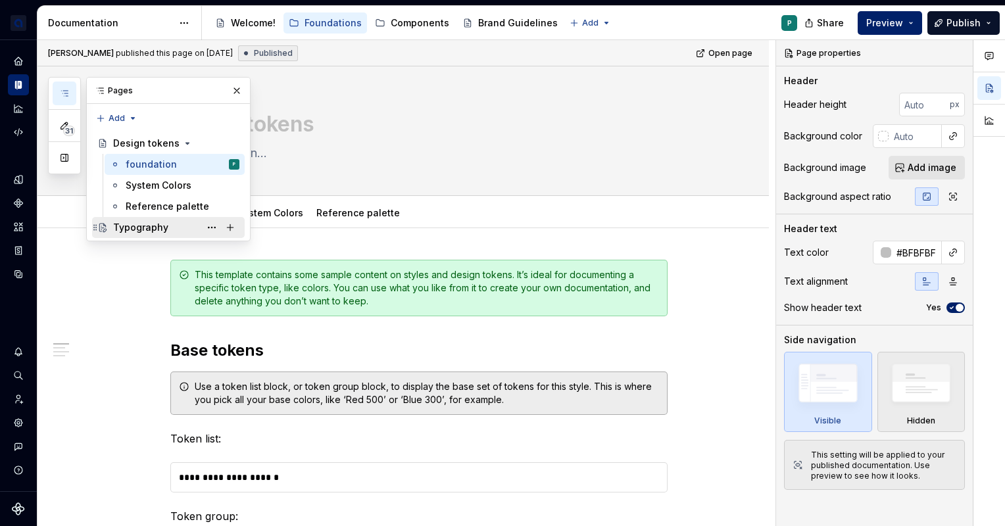
click at [145, 232] on div "Typography" at bounding box center [140, 227] width 55 height 13
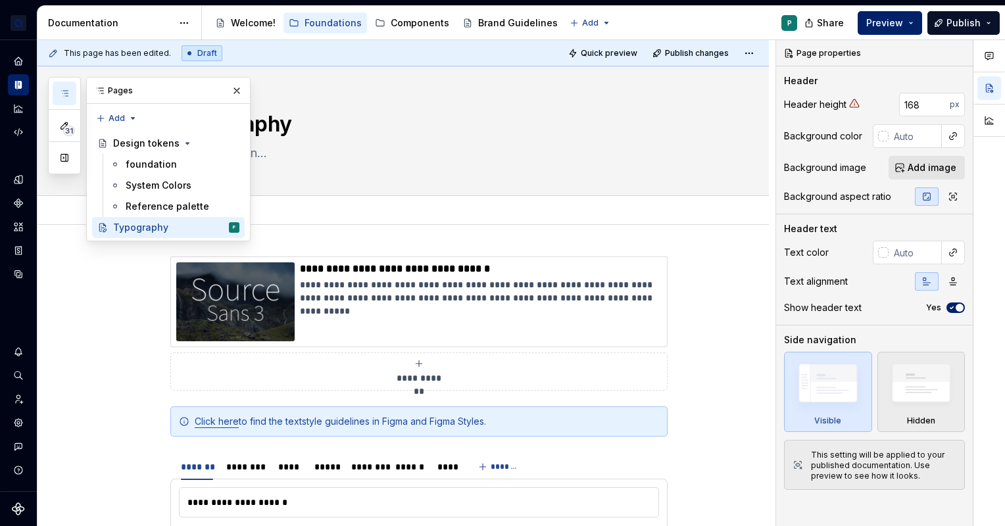
click at [689, 216] on div "Add tab" at bounding box center [419, 210] width 595 height 18
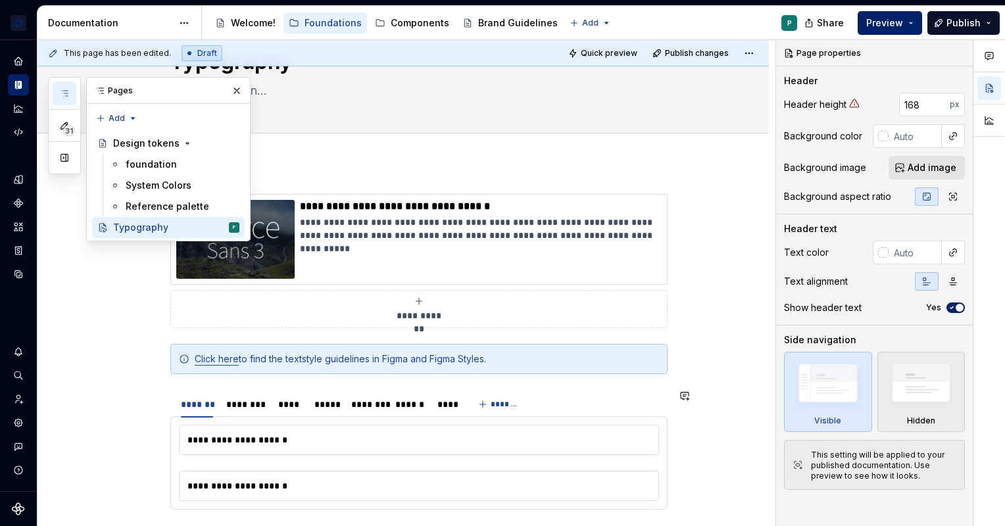
scroll to position [228, 0]
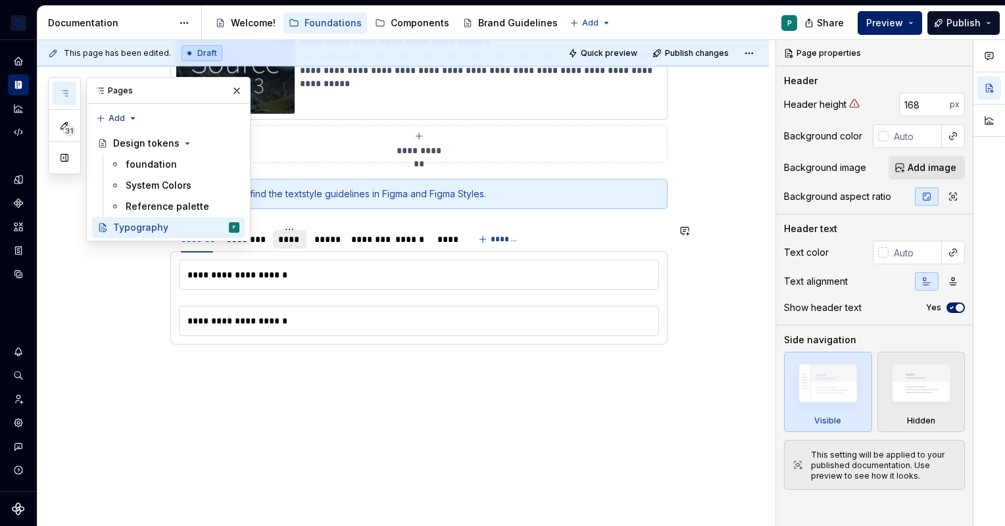
click at [292, 237] on div "****" at bounding box center [289, 239] width 22 height 13
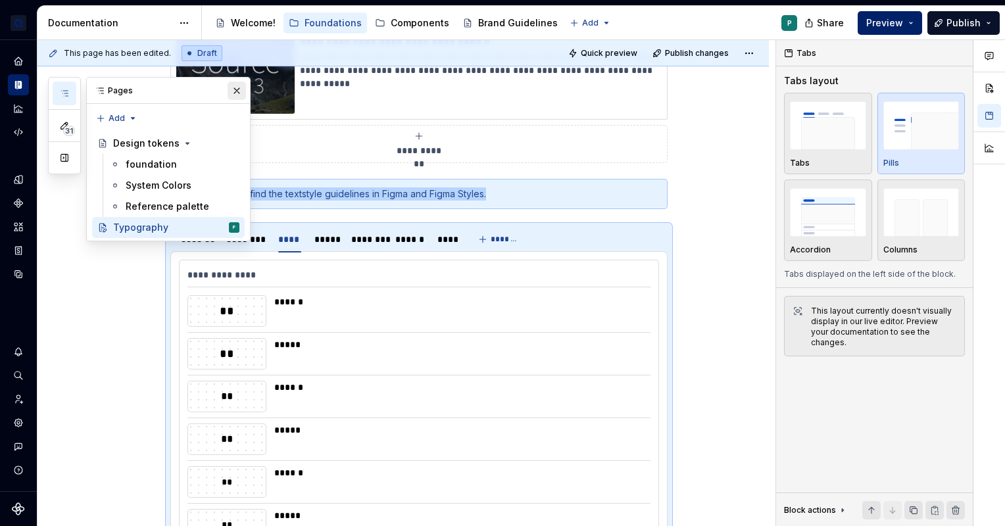
click at [232, 89] on button "button" at bounding box center [237, 91] width 18 height 18
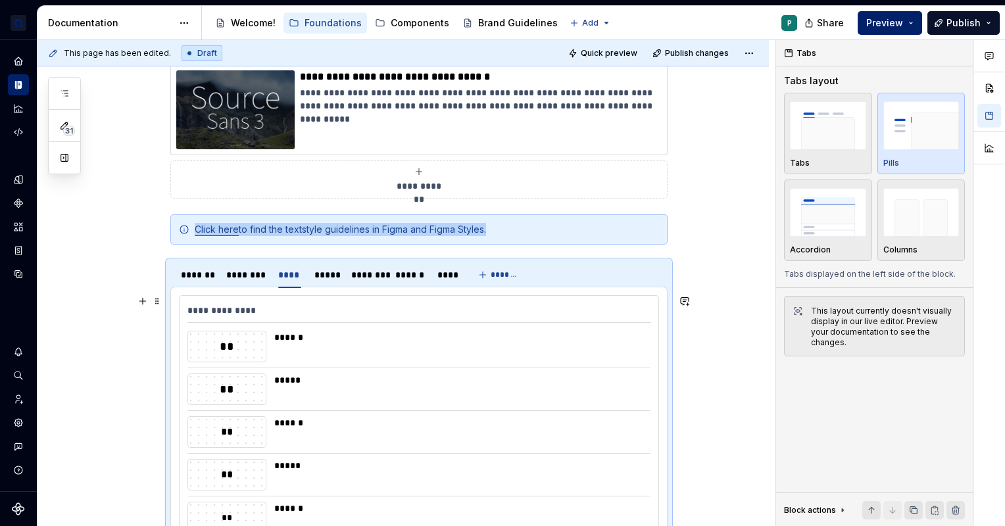
scroll to position [187, 0]
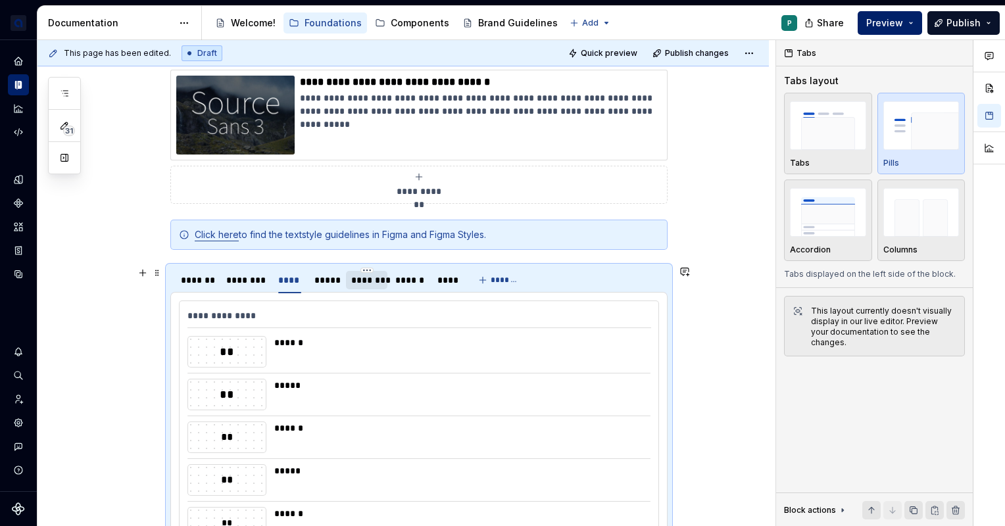
click at [373, 274] on div "********" at bounding box center [366, 280] width 31 height 13
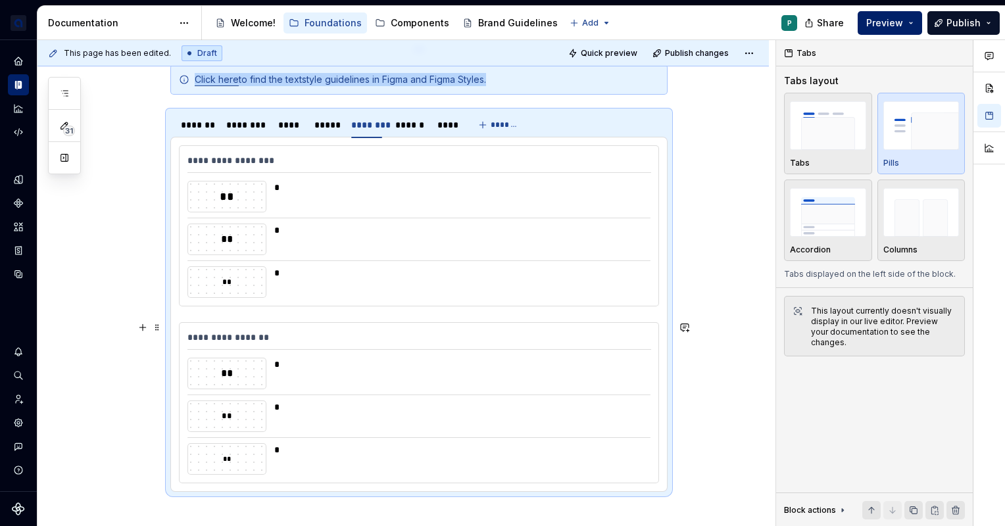
scroll to position [342, 0]
click at [754, 384] on div "**********" at bounding box center [402, 279] width 731 height 793
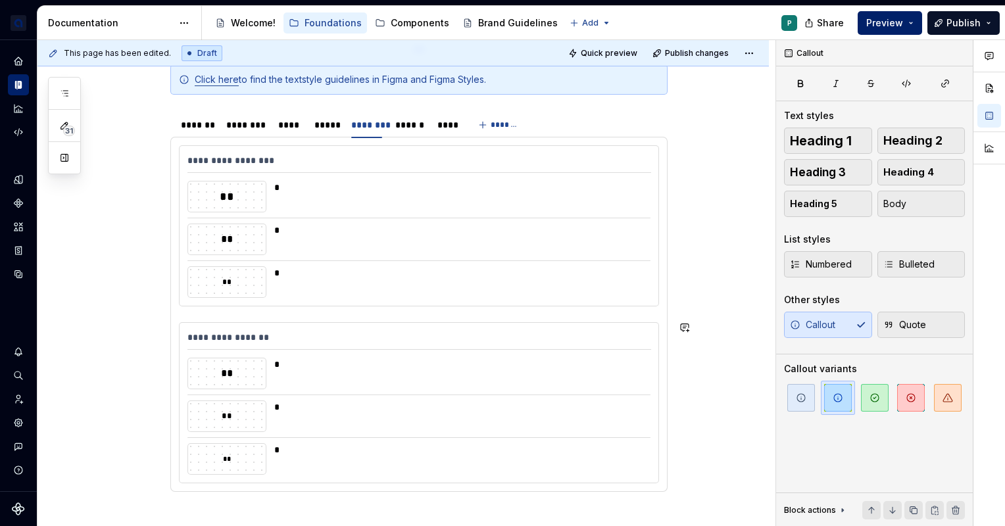
click at [491, 501] on div "**********" at bounding box center [418, 216] width 497 height 604
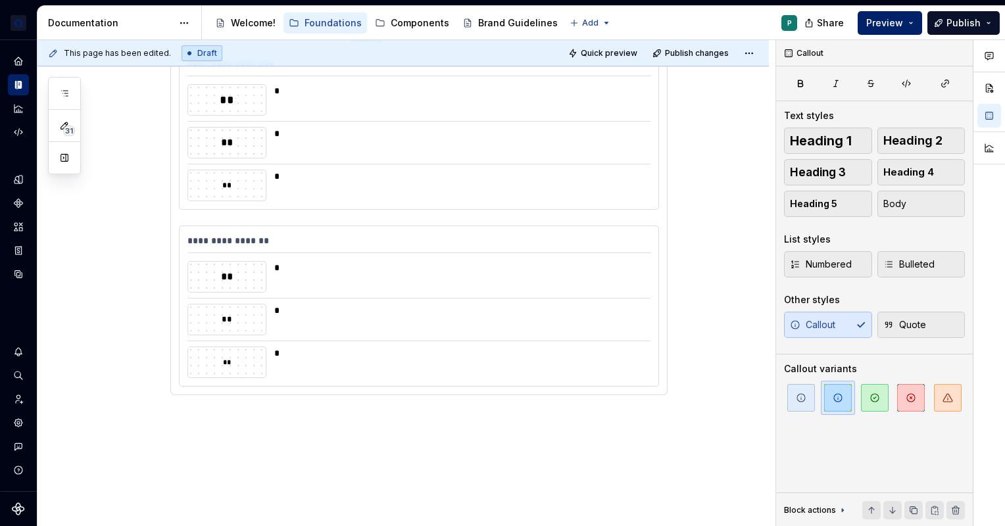
scroll to position [444, 0]
click at [560, 460] on div "**********" at bounding box center [402, 177] width 731 height 793
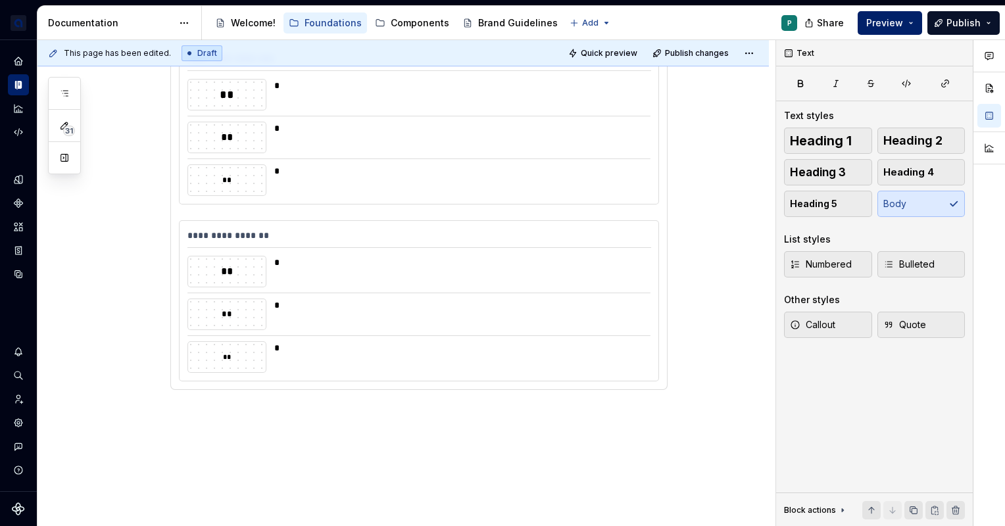
click at [987, 324] on div at bounding box center [989, 283] width 32 height 487
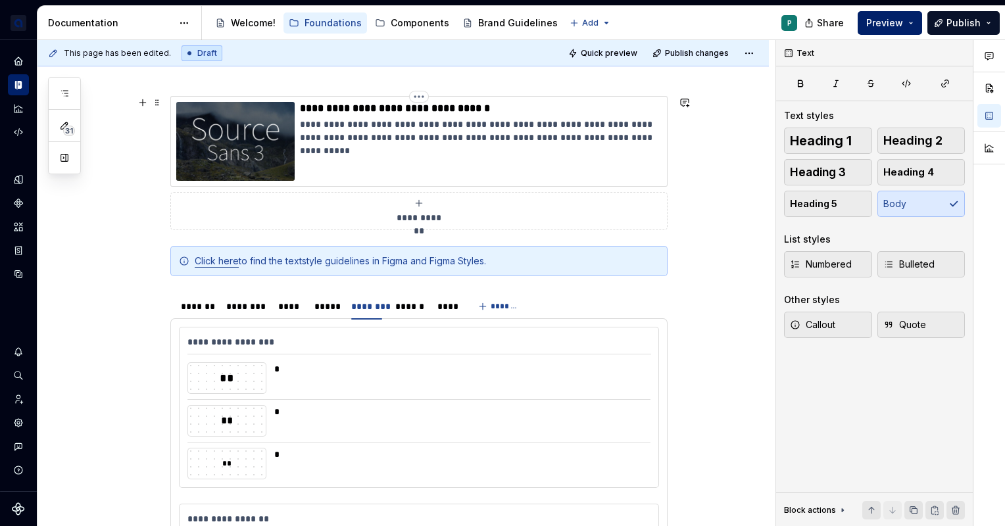
scroll to position [165, 0]
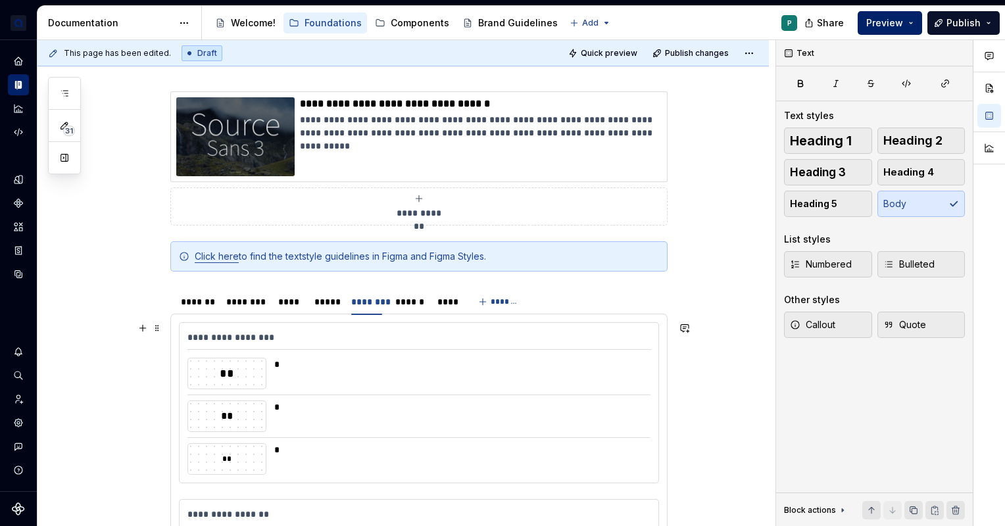
click at [720, 383] on div "**********" at bounding box center [402, 467] width 731 height 814
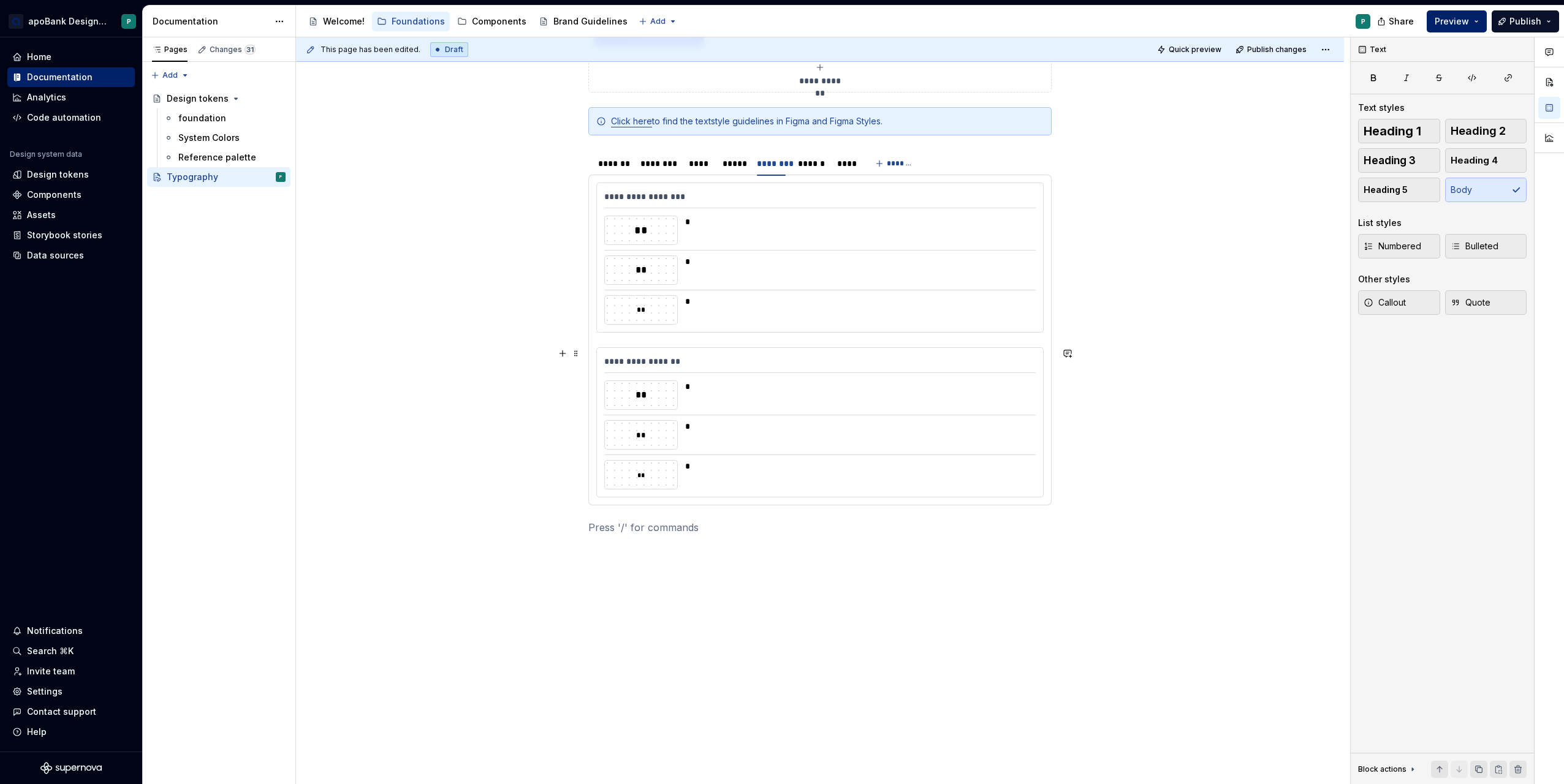
scroll to position [271, 0]
click at [919, 196] on div "**********" at bounding box center [820, 199] width 431 height 18
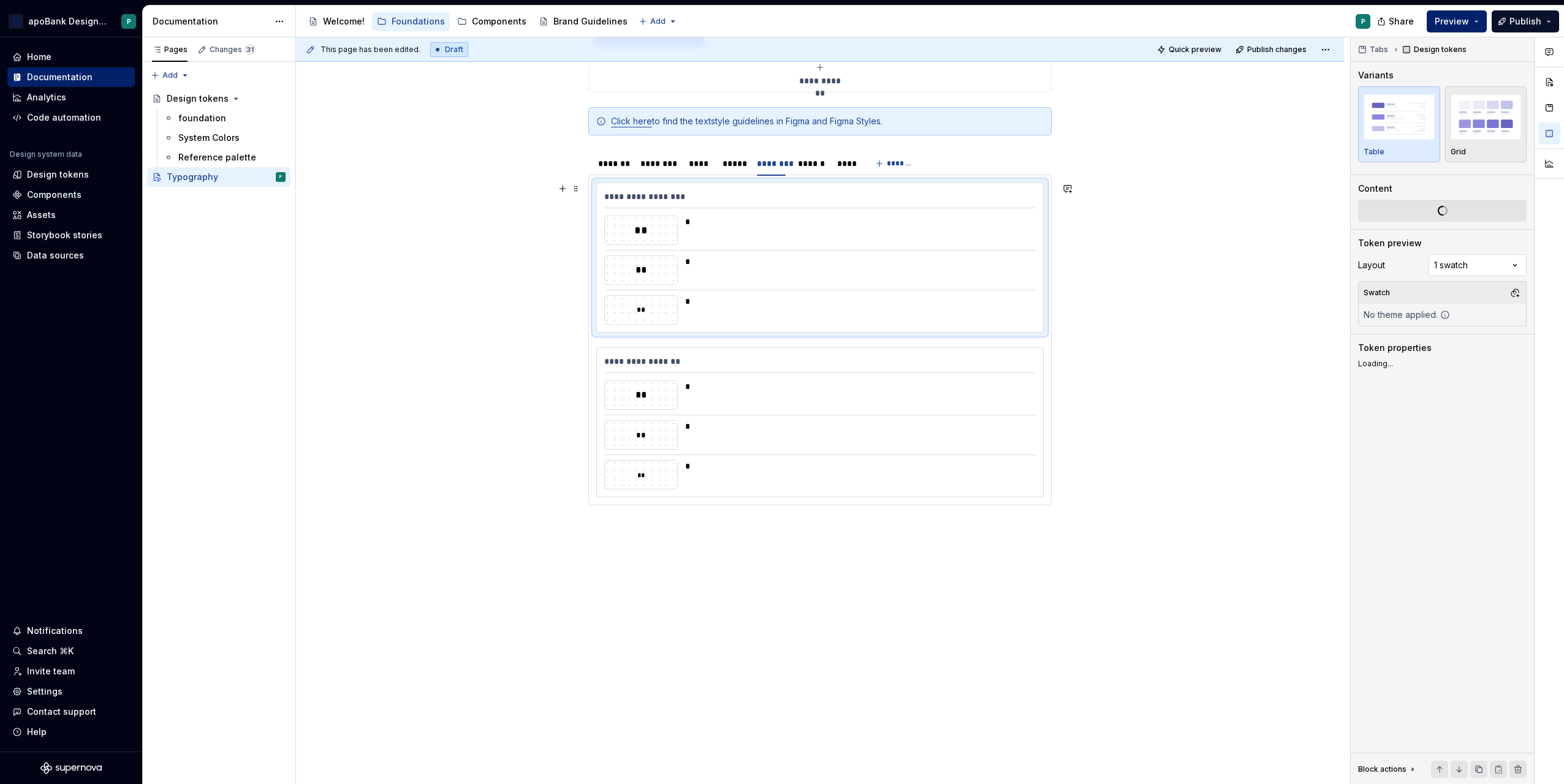
type textarea "*"
click at [1433, 268] on span "Change selection" at bounding box center [1448, 265] width 76 height 12
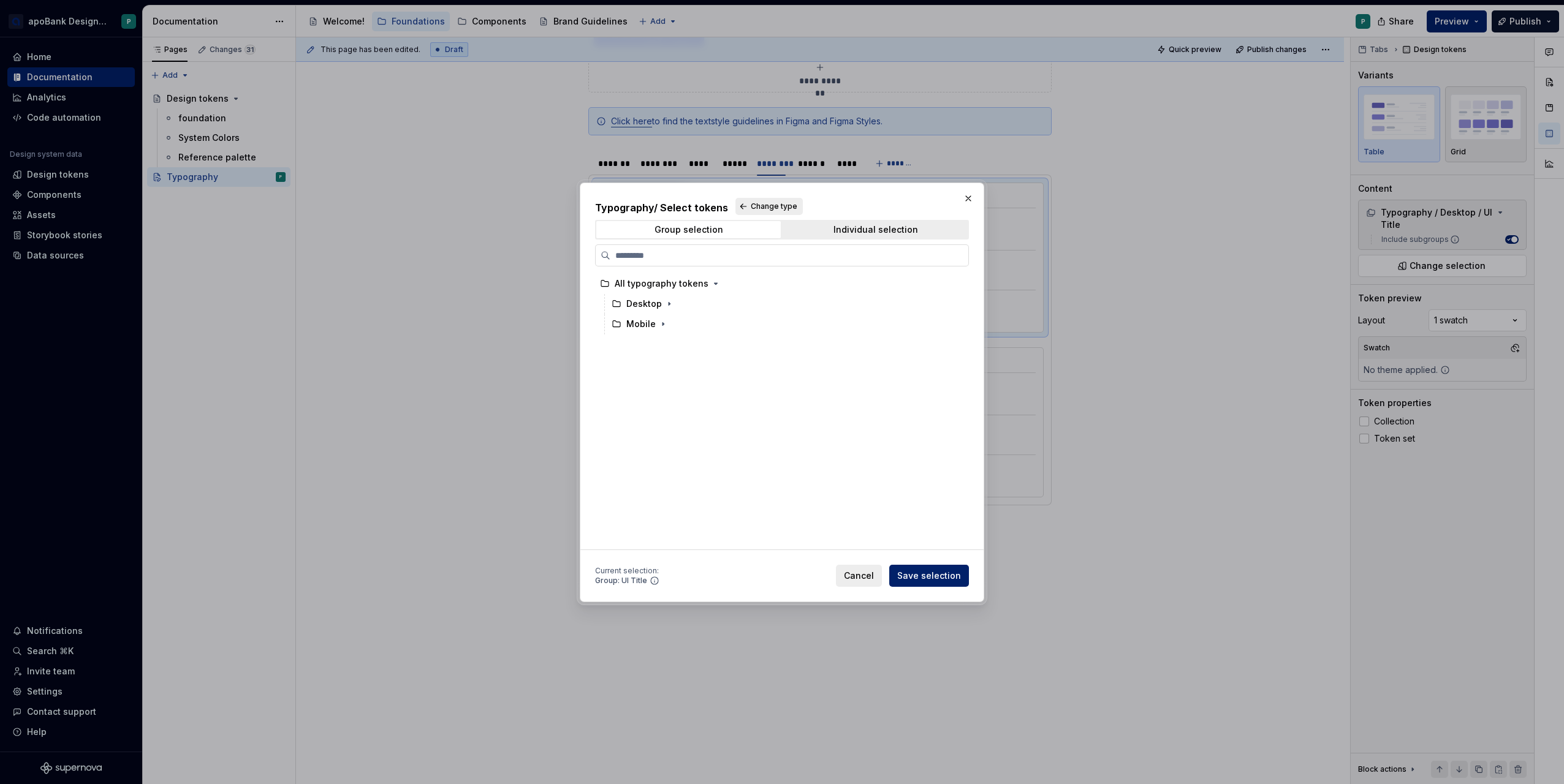
drag, startPoint x: 860, startPoint y: 575, endPoint x: 842, endPoint y: 566, distance: 20.1
click at [860, 575] on span "Cancel" at bounding box center [859, 575] width 30 height 12
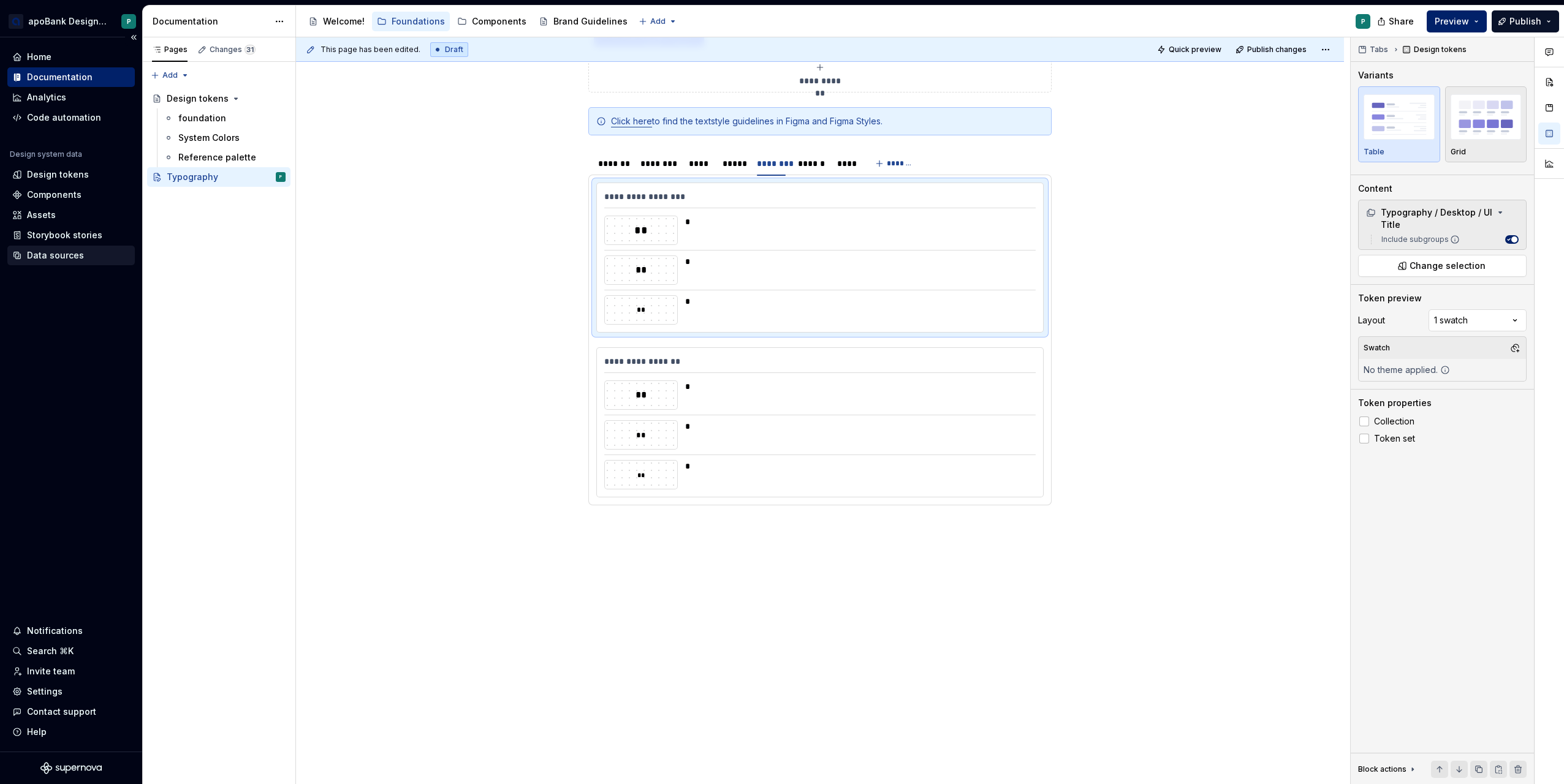
click at [64, 255] on div "Data sources" at bounding box center [55, 255] width 57 height 12
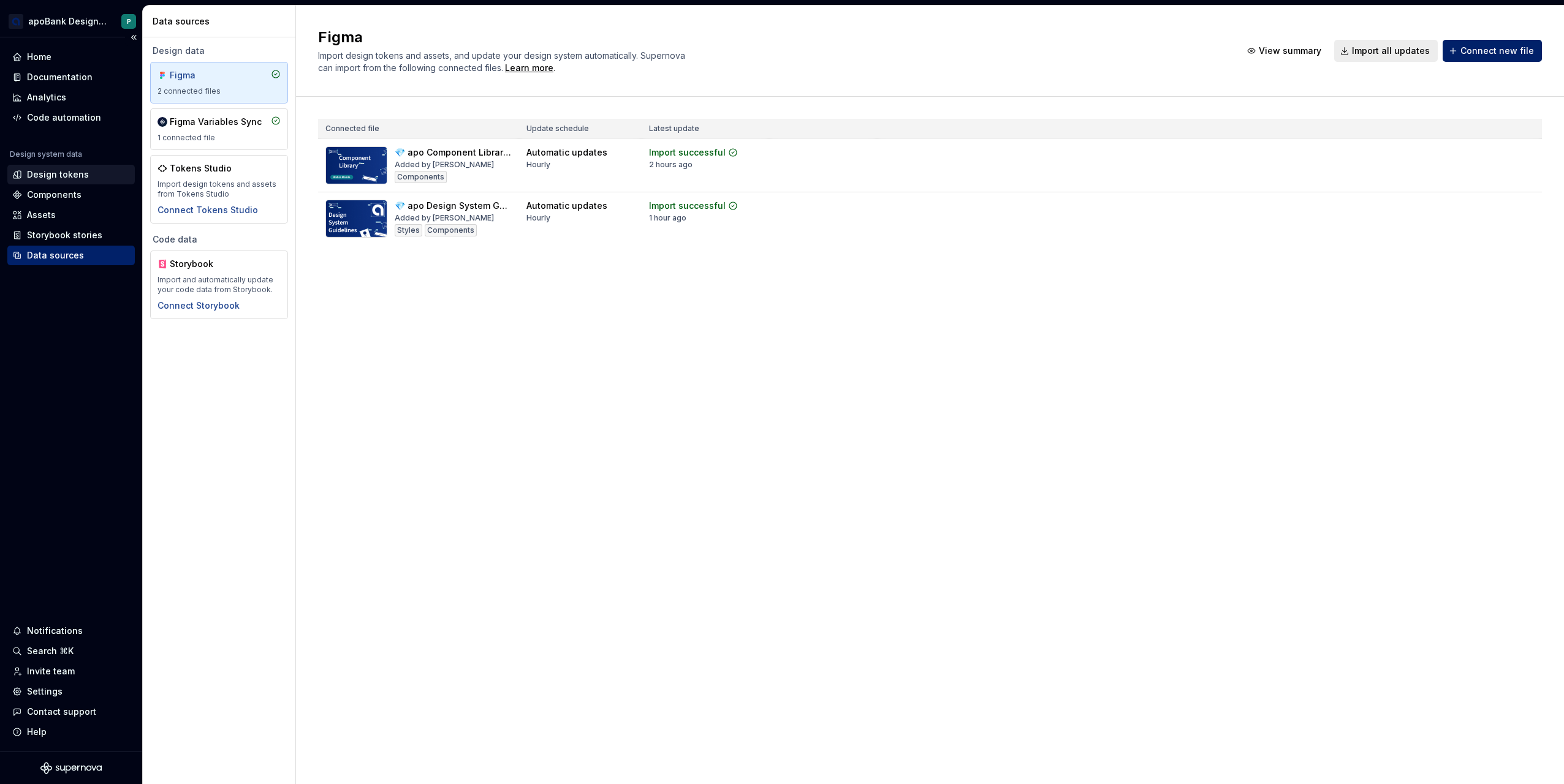
click at [69, 174] on div "Design tokens" at bounding box center [58, 174] width 61 height 12
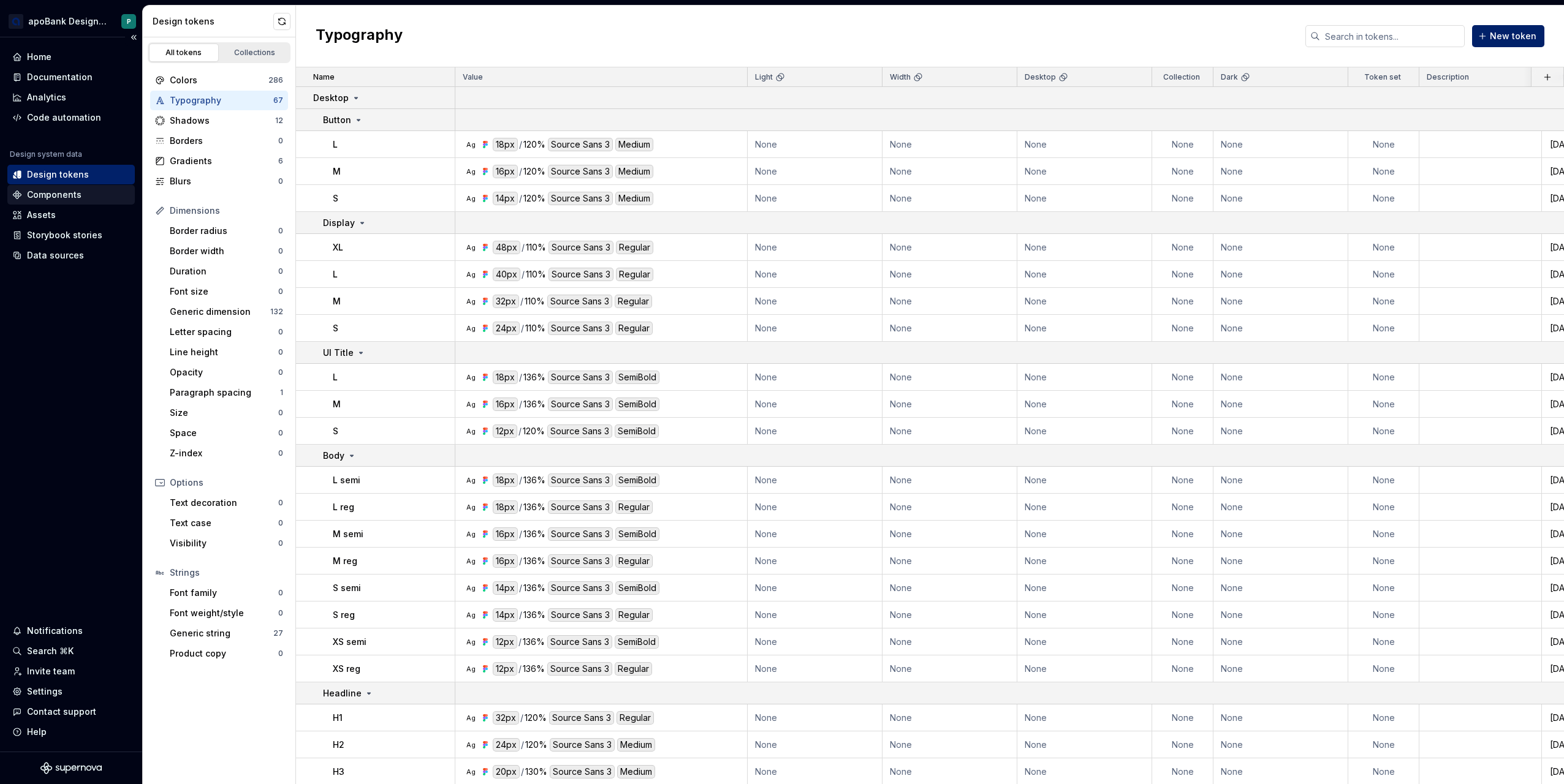
click at [58, 189] on div "Components" at bounding box center [54, 195] width 55 height 12
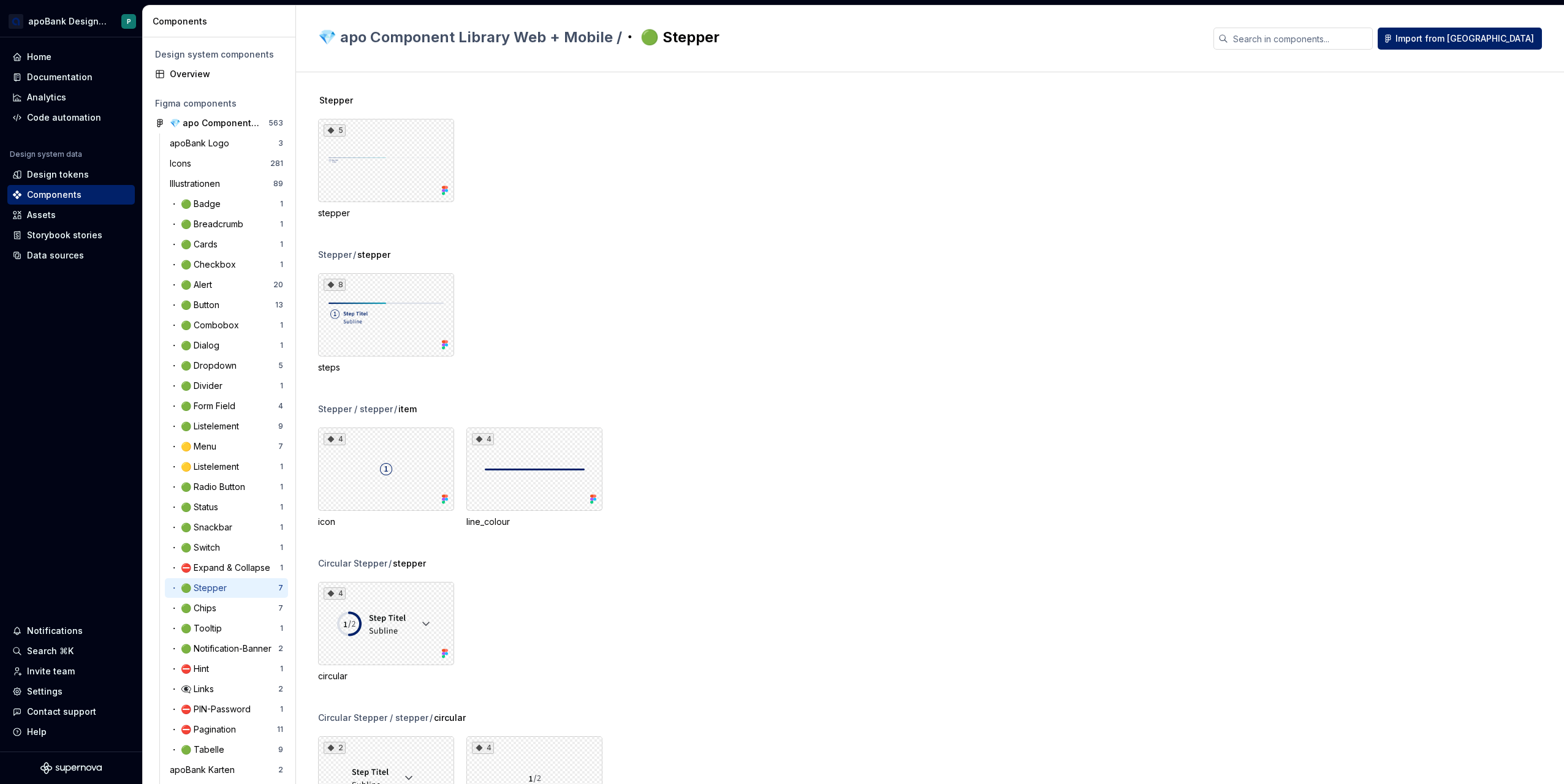
click at [1479, 368] on div "8 steps" at bounding box center [940, 323] width 1245 height 101
click at [1399, 390] on div "Stepper / stepper 8 steps" at bounding box center [940, 326] width 1245 height 155
